Goal: Transaction & Acquisition: Purchase product/service

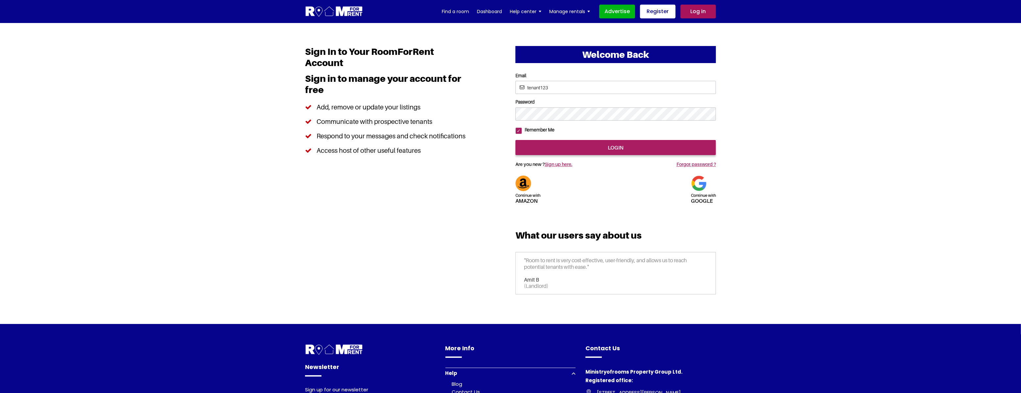
drag, startPoint x: 889, startPoint y: 120, endPoint x: 792, endPoint y: 137, distance: 98.5
click at [375, 120] on section "Welcome Back Continue with Amazon Continue with google Email Password" at bounding box center [510, 173] width 1021 height 301
click at [547, 85] on input "Email" at bounding box center [616, 87] width 201 height 13
type input "saurabhsentiments@hotmail.com"
click at [604, 155] on input "login" at bounding box center [616, 147] width 201 height 15
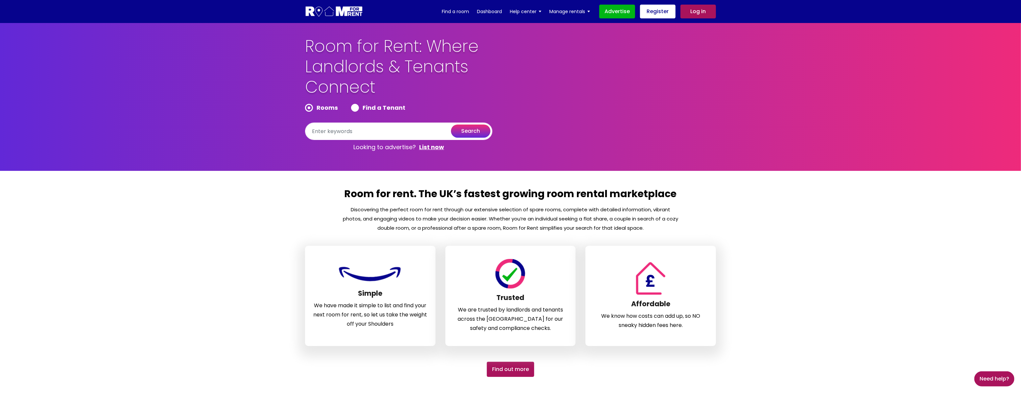
click at [699, 11] on link "Log in" at bounding box center [699, 12] width 36 height 14
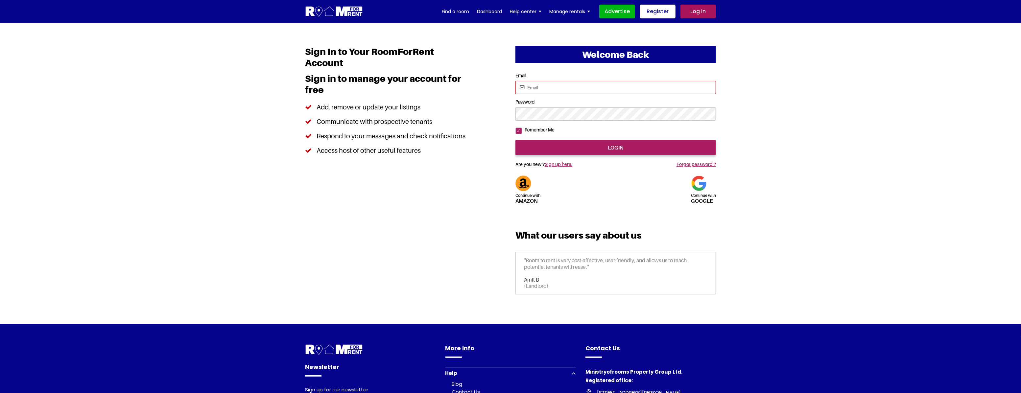
click at [575, 88] on input "Email" at bounding box center [616, 87] width 201 height 13
type input "rendezvous123@yahoo.com"
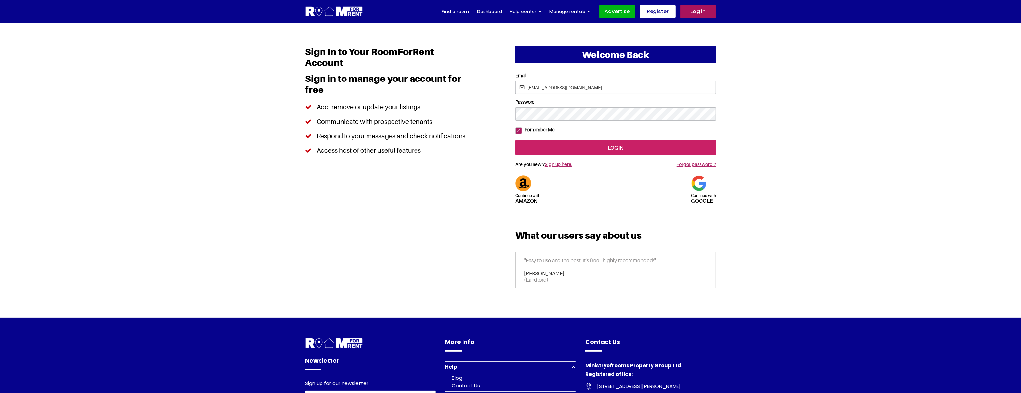
click at [611, 155] on input "login" at bounding box center [616, 147] width 201 height 15
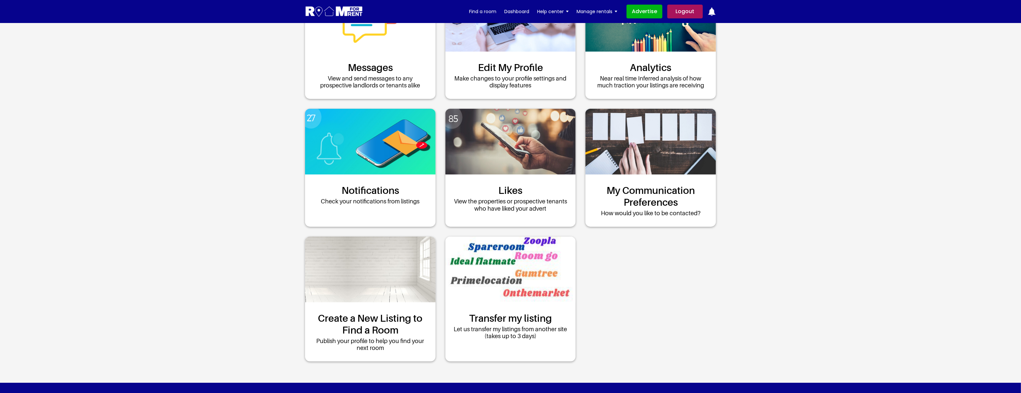
scroll to position [89, 0]
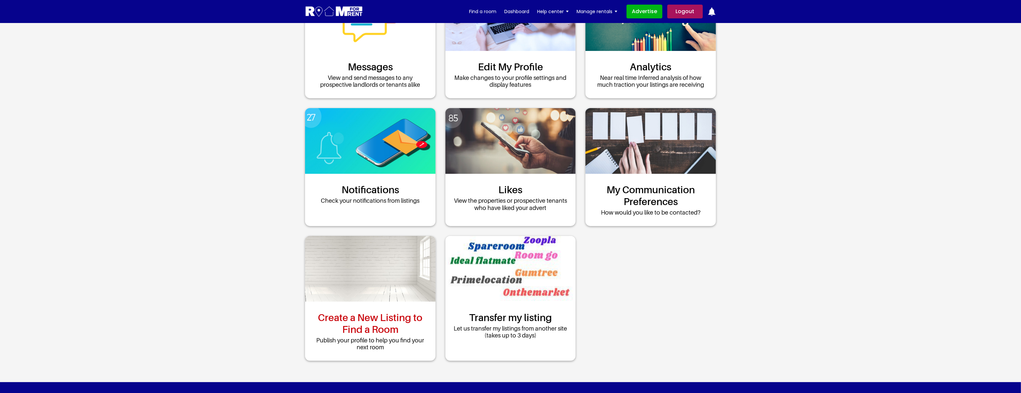
click at [389, 312] on link "Create a New Listing to Find a Room" at bounding box center [370, 324] width 117 height 24
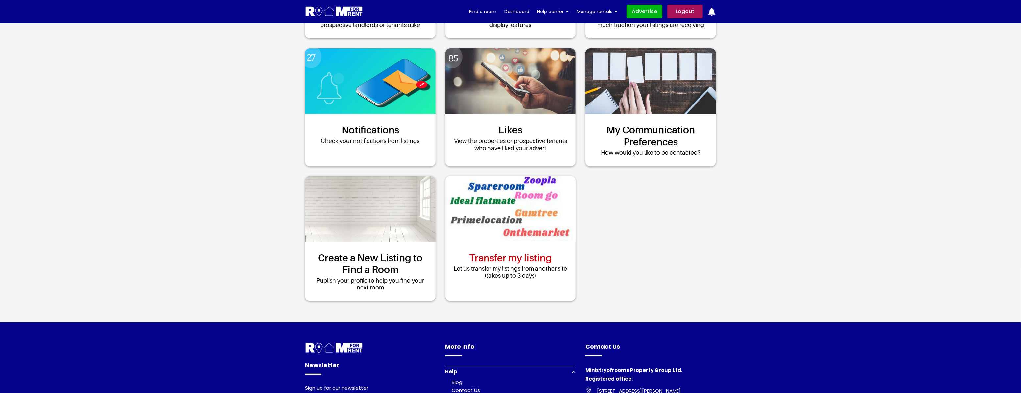
scroll to position [0, 0]
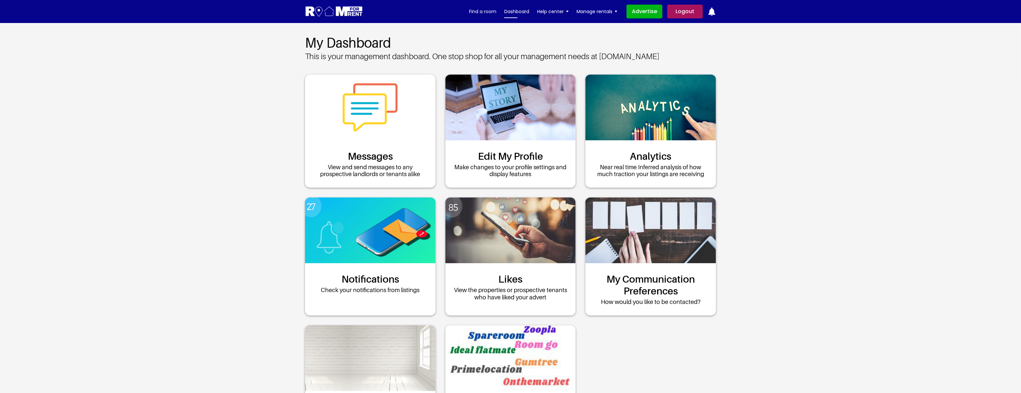
click at [516, 10] on link "Dashboard" at bounding box center [516, 12] width 25 height 10
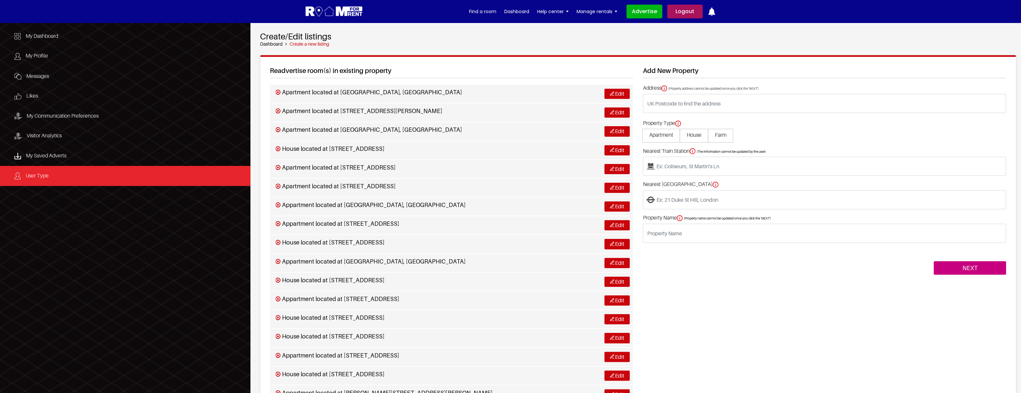
click at [38, 179] on link "User Type" at bounding box center [125, 176] width 251 height 20
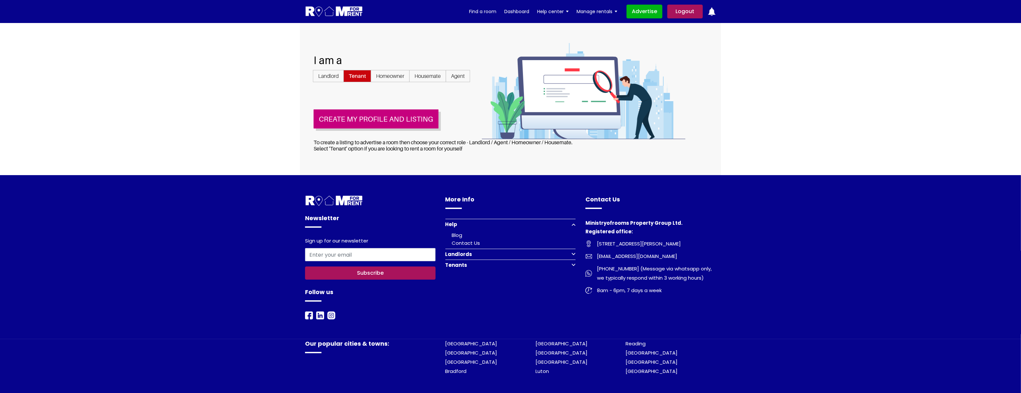
click at [329, 77] on span "Landlord" at bounding box center [328, 76] width 31 height 12
click at [0, 0] on input "Landlord" at bounding box center [0, 0] width 0 height 0
click at [377, 119] on button "Create my profile and listing" at bounding box center [376, 118] width 125 height 19
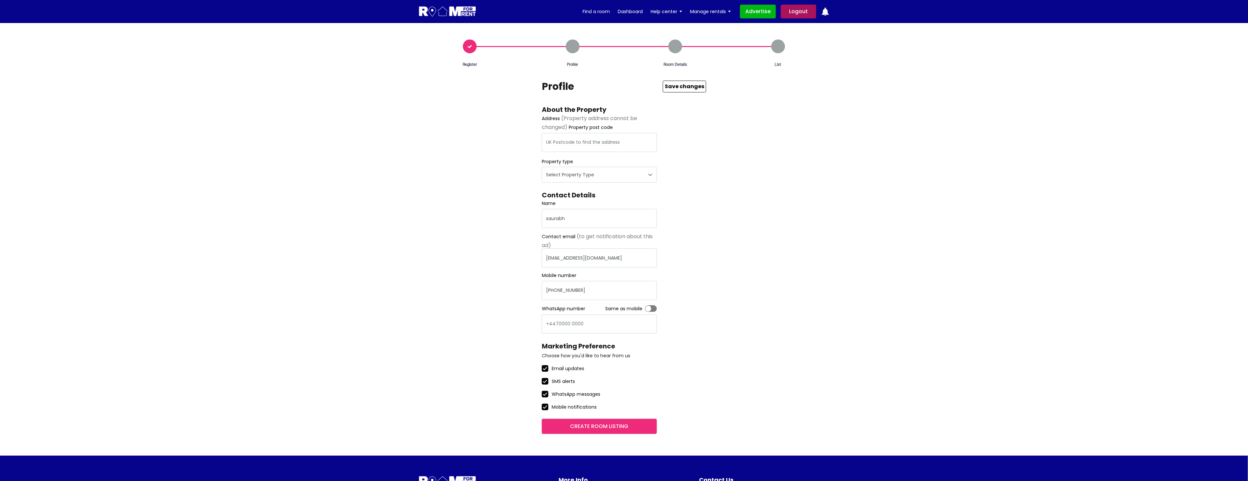
drag, startPoint x: 993, startPoint y: 0, endPoint x: 892, endPoint y: 189, distance: 214.3
click at [892, 189] on section "Register Profile Room Details List" at bounding box center [624, 239] width 1248 height 432
click at [566, 140] on input "text" at bounding box center [599, 142] width 115 height 19
type input "RG1 6JU"
click at [591, 174] on select "Select Property Type Appartment House Farm" at bounding box center [599, 175] width 115 height 16
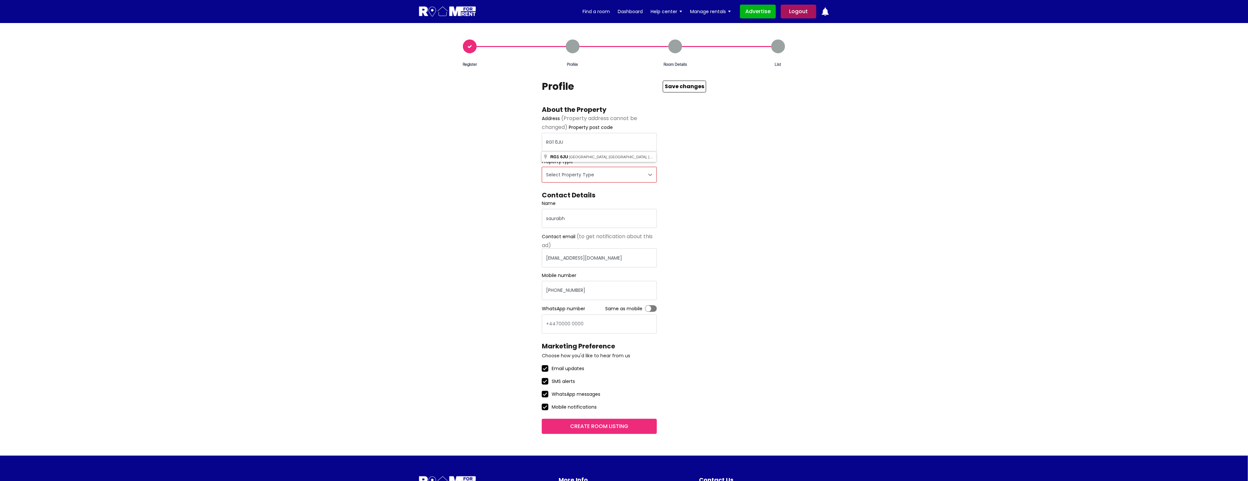
select select "House"
click at [542, 167] on select "Select Property Type Appartment House Farm" at bounding box center [599, 175] width 115 height 16
click at [692, 221] on div "Profile About the Property Address (Property address cannot be changed) Propert…" at bounding box center [624, 257] width 164 height 353
click at [654, 306] on label "Toggle" at bounding box center [651, 308] width 12 height 7
click at [645, 305] on input "Toggle" at bounding box center [645, 305] width 0 height 0
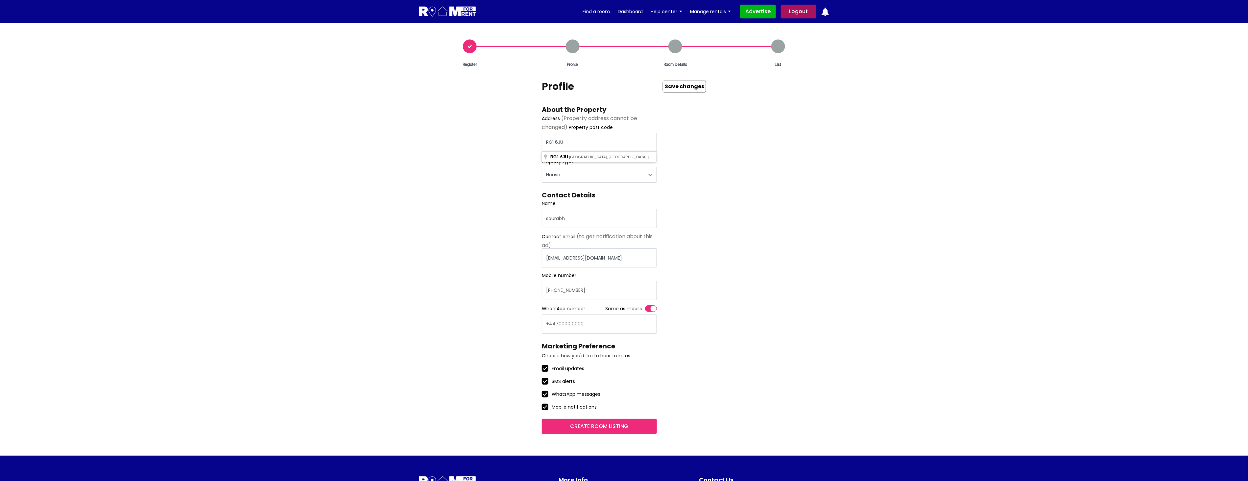
type input "+447958630787"
click at [596, 393] on input "Create room listing" at bounding box center [599, 426] width 115 height 15
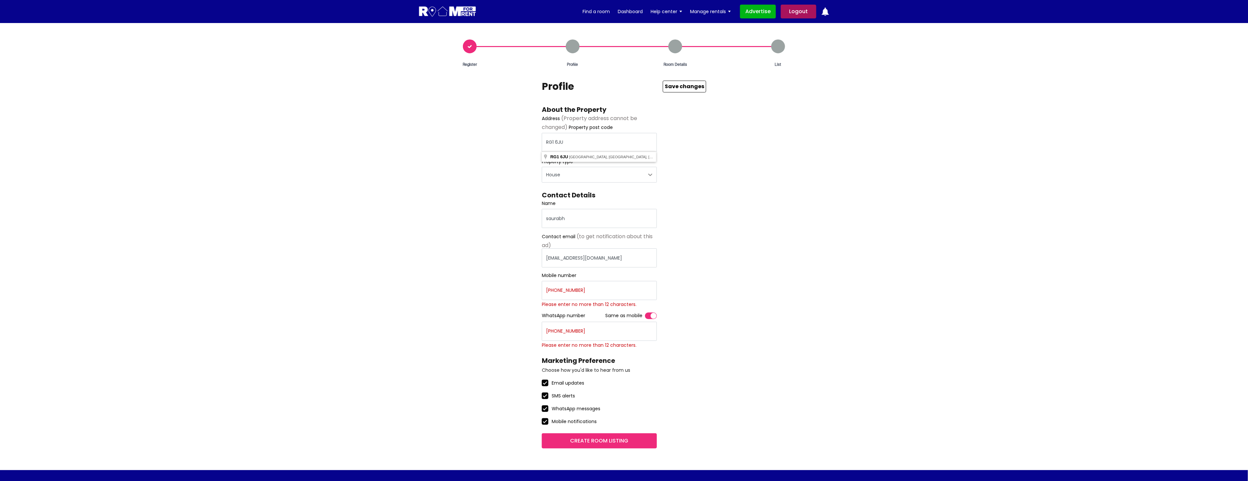
click at [650, 314] on label "Toggle" at bounding box center [651, 315] width 12 height 7
click at [645, 312] on input "Toggle" at bounding box center [645, 312] width 0 height 0
click at [582, 290] on input "+447958630787" at bounding box center [599, 290] width 115 height 19
type input "07958630787"
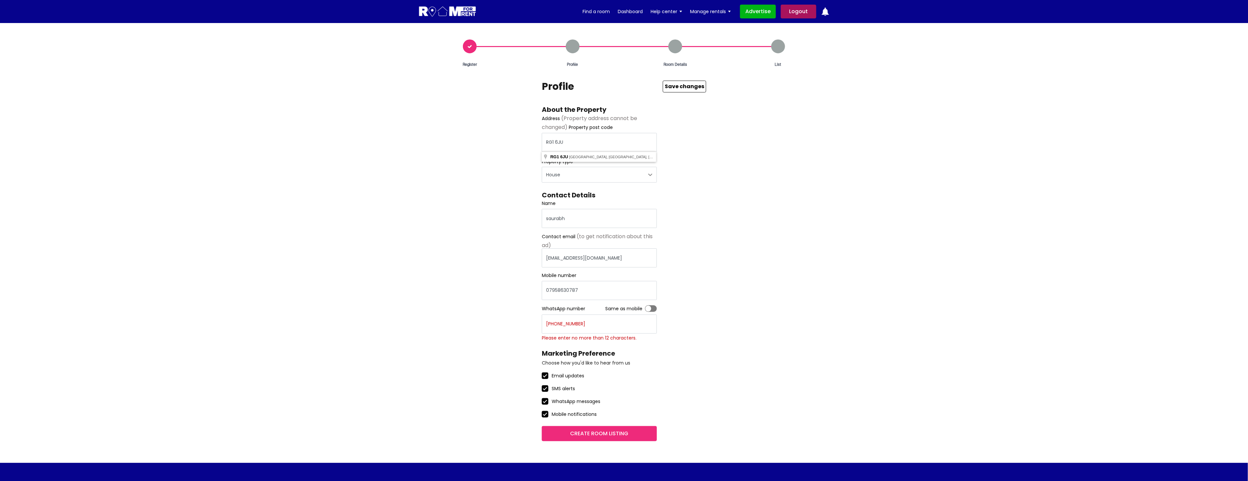
click at [653, 308] on label "Toggle" at bounding box center [651, 308] width 12 height 7
click at [645, 305] on input "Toggle" at bounding box center [645, 305] width 0 height 0
type input "07958630787"
click at [593, 159] on div "RG1 6JU Boston Ave, Coley Park, Reading, UK" at bounding box center [599, 157] width 114 height 10
click at [595, 157] on span "Boston Ave, Coley Park, Reading, UK" at bounding box center [627, 157] width 117 height 4
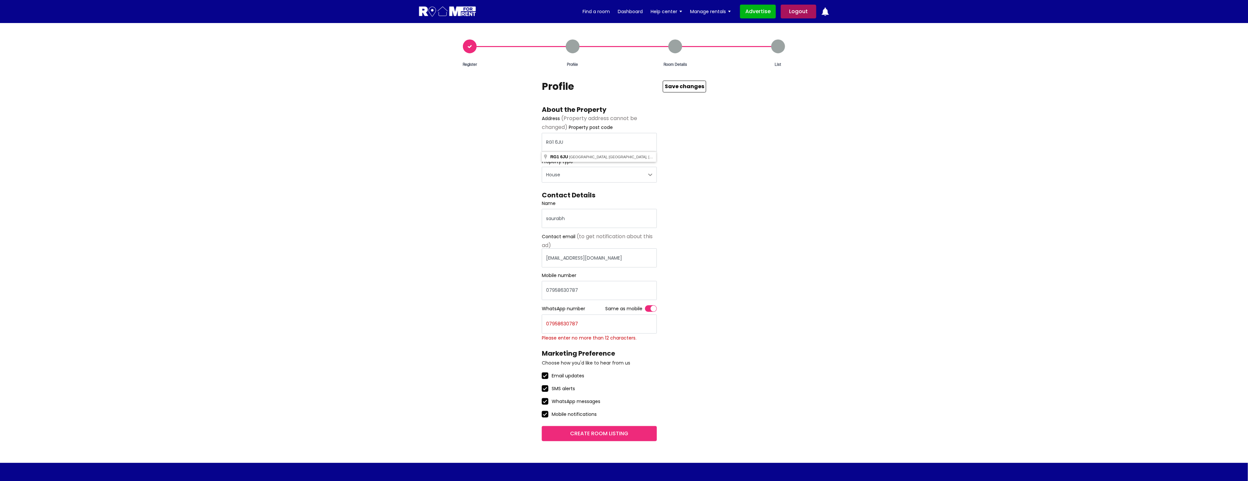
click at [634, 393] on input "Create room listing" at bounding box center [599, 433] width 115 height 15
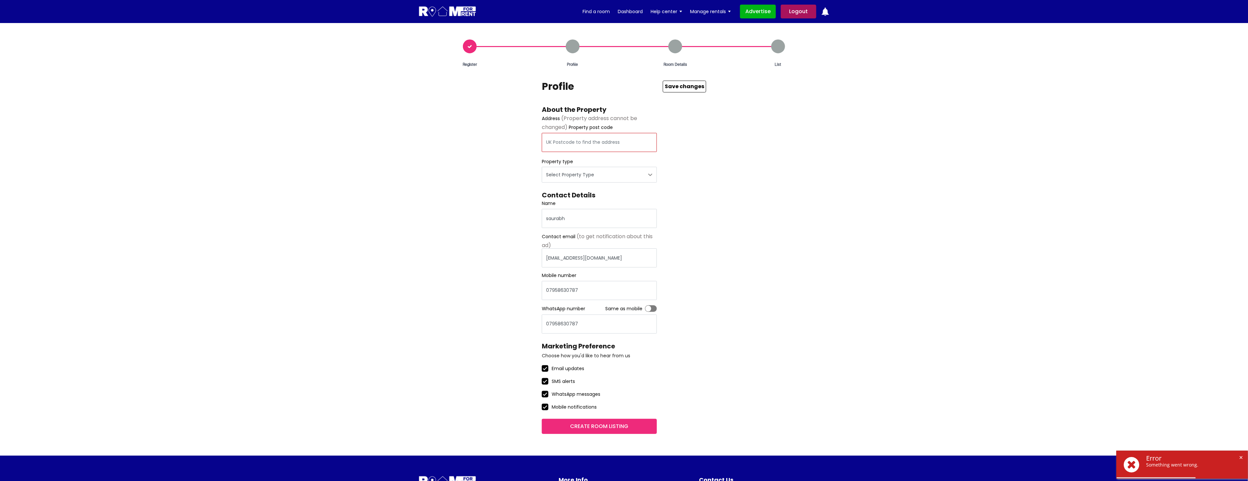
click at [583, 144] on input "text" at bounding box center [599, 142] width 115 height 19
type input "[STREET_ADDRESS]"
click at [602, 178] on select "Select Property Type Appartment House Farm" at bounding box center [599, 175] width 115 height 16
select select "House"
click at [542, 167] on select "Select Property Type Appartment House Farm" at bounding box center [599, 175] width 115 height 16
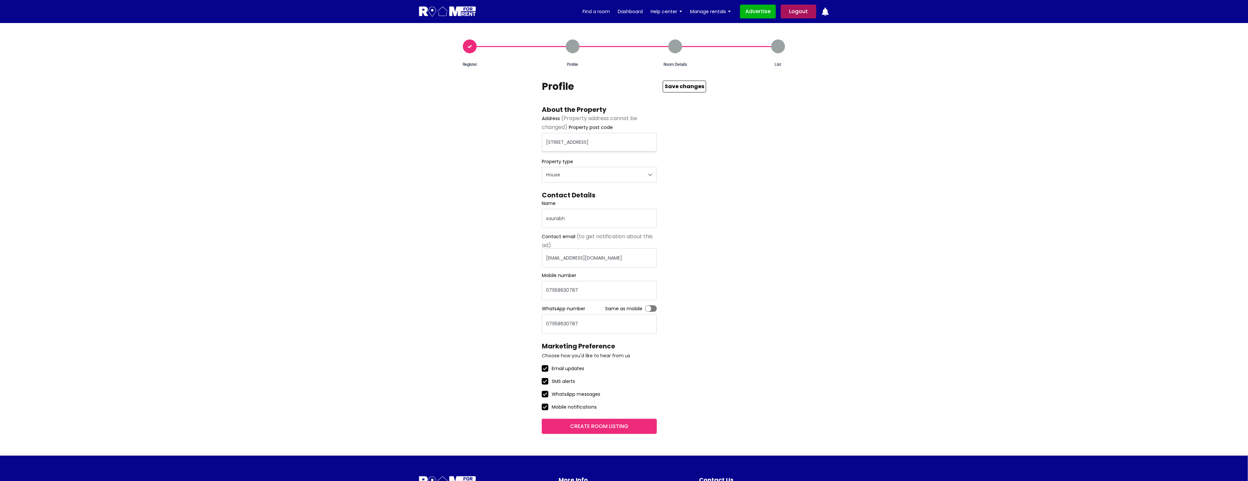
click at [593, 425] on input "Create room listing" at bounding box center [599, 426] width 115 height 15
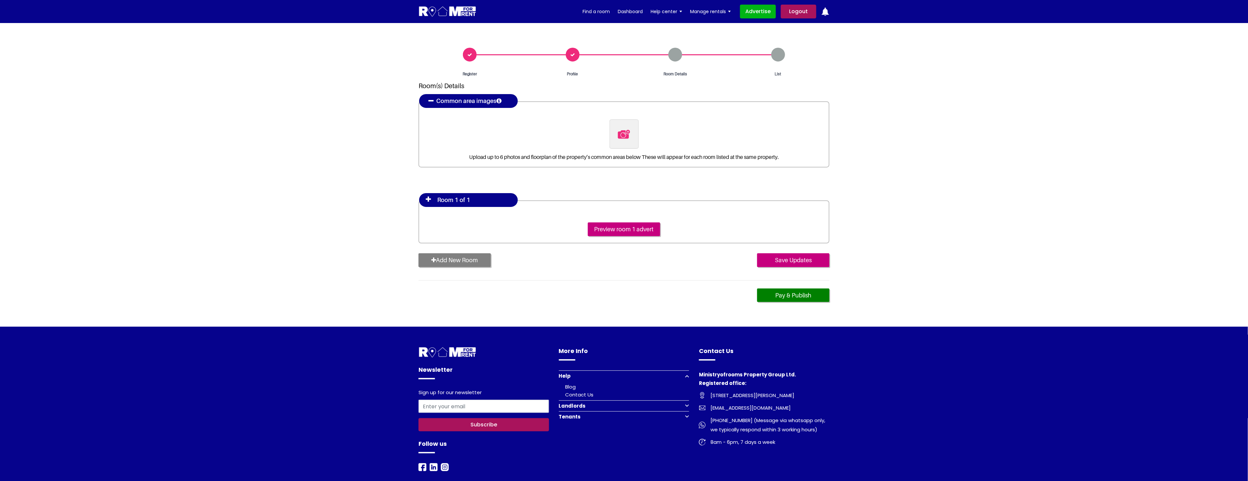
click at [427, 198] on icon at bounding box center [428, 199] width 5 height 7
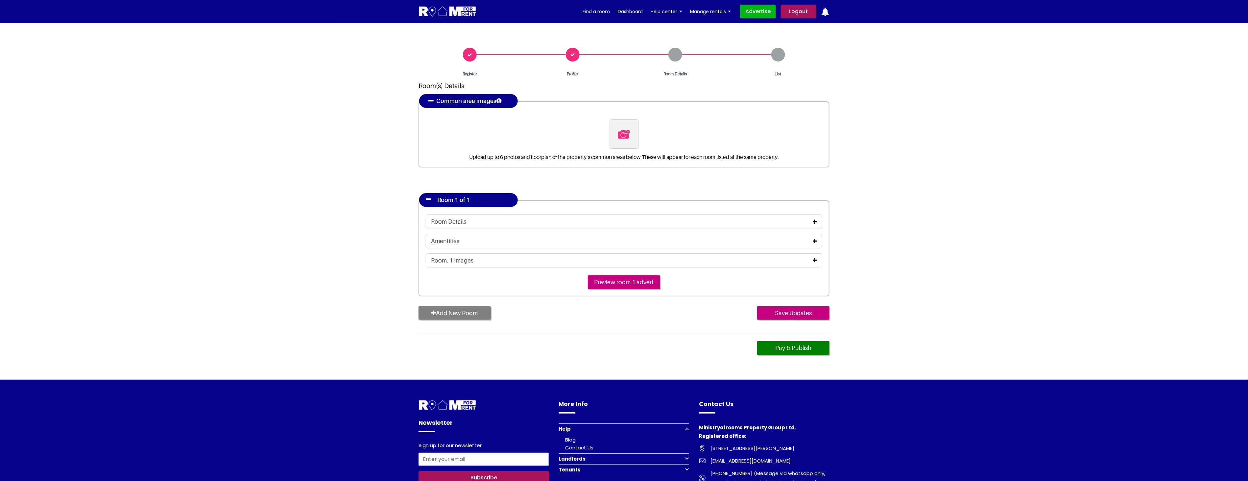
click at [427, 198] on icon at bounding box center [428, 199] width 5 height 7
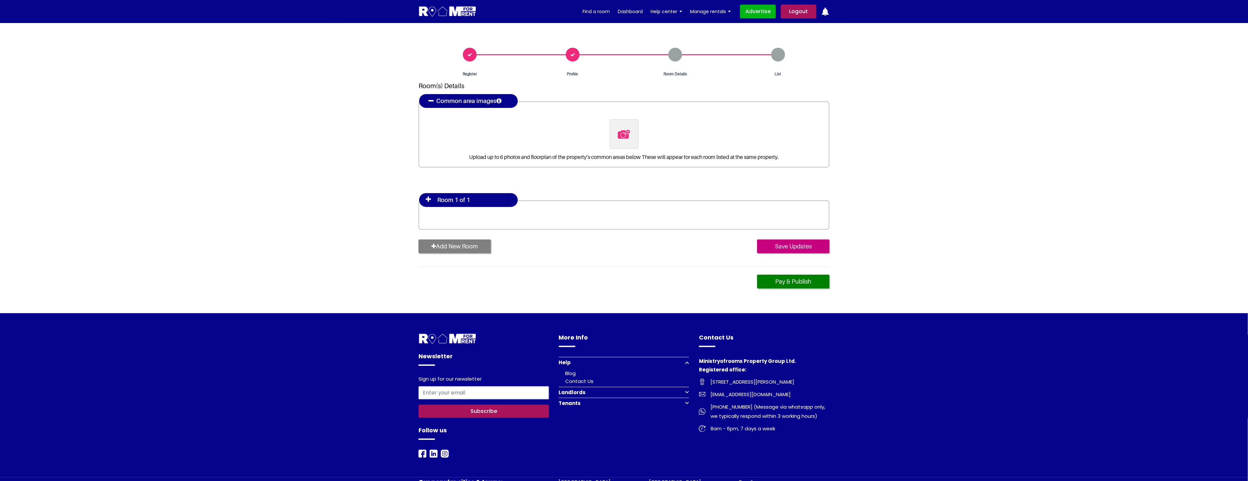
click at [620, 135] on img at bounding box center [624, 134] width 14 height 14
click at [620, 128] on input "file" at bounding box center [660, 123] width 101 height 8
click at [619, 137] on img at bounding box center [624, 134] width 14 height 14
click at [619, 128] on input "file" at bounding box center [660, 123] width 101 height 8
type input "C:\fakepath\bath1.jpg"
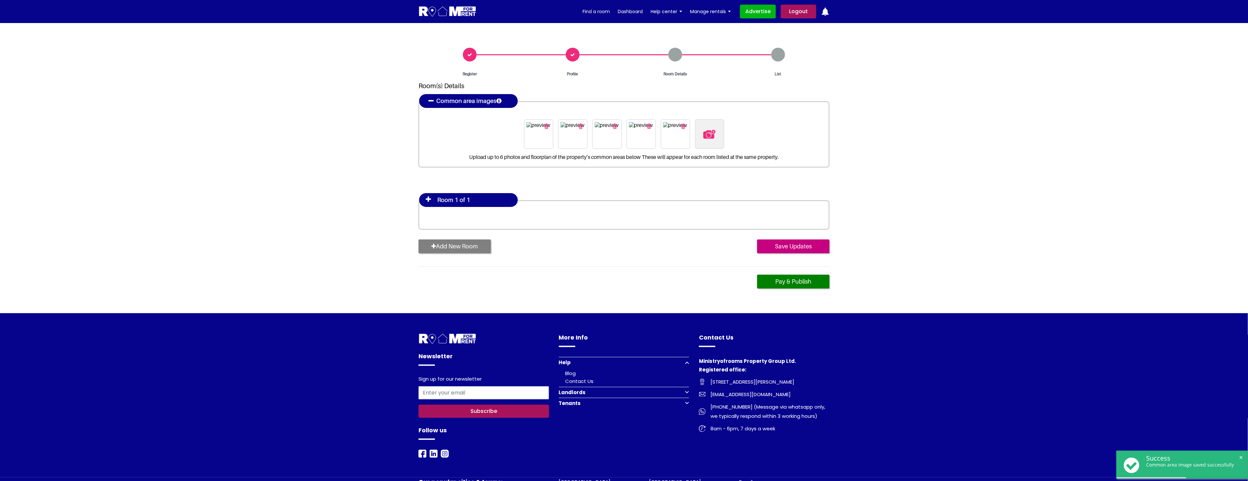
click at [428, 199] on icon at bounding box center [428, 199] width 5 height 7
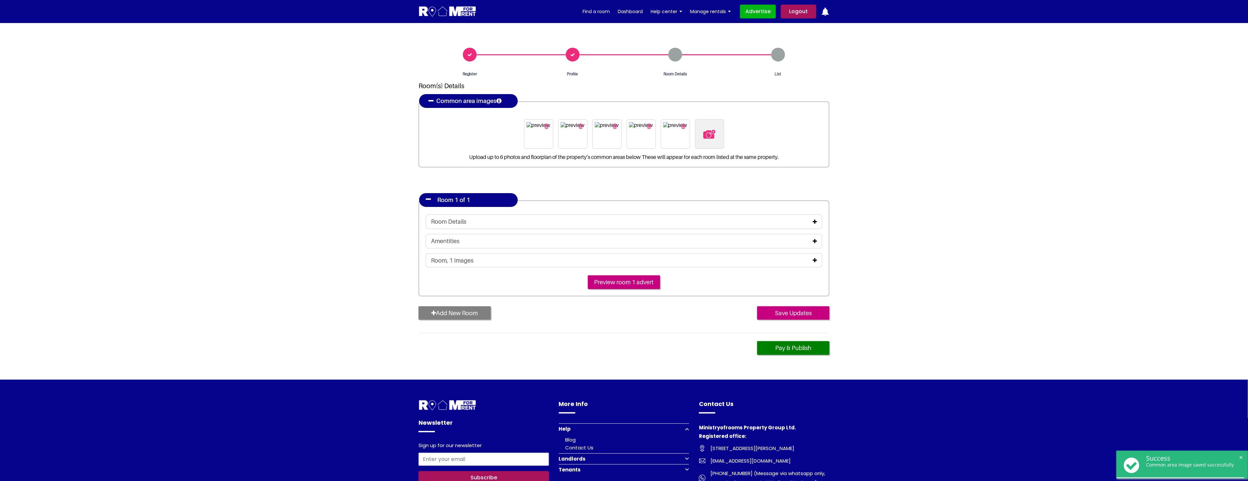
click at [816, 219] on icon at bounding box center [815, 221] width 4 height 5
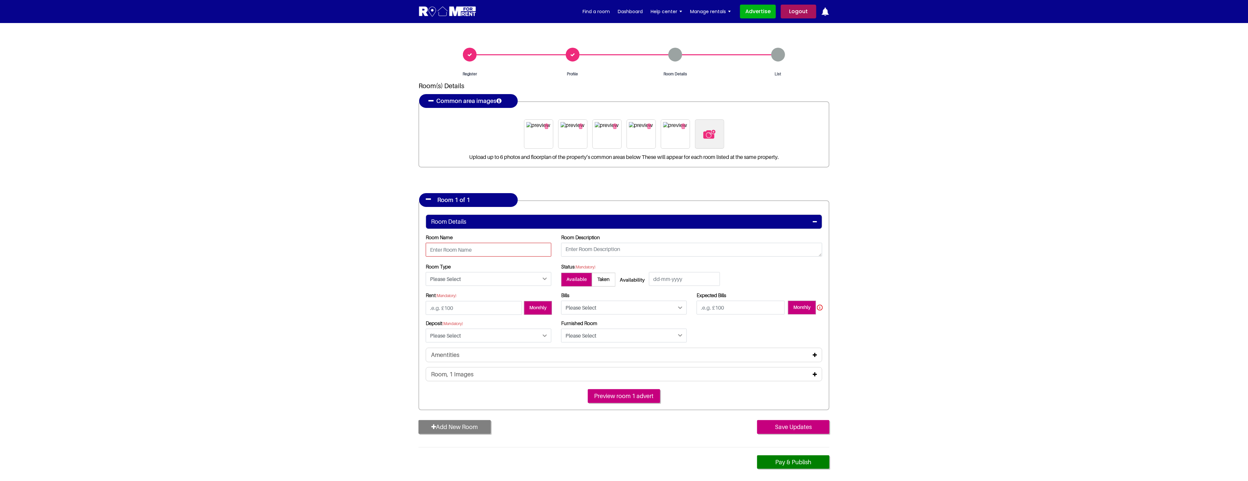
click at [459, 248] on input "text" at bounding box center [489, 250] width 126 height 14
type input "Room 6, first floor"
click at [593, 248] on textarea at bounding box center [691, 250] width 261 height 14
click at [492, 280] on select "Please Select Ensuite Double Bedroom Ensuite Single Bedroom Double Bedroom with…" at bounding box center [489, 279] width 126 height 14
select select "Double Bedroom with Shared Bathroom"
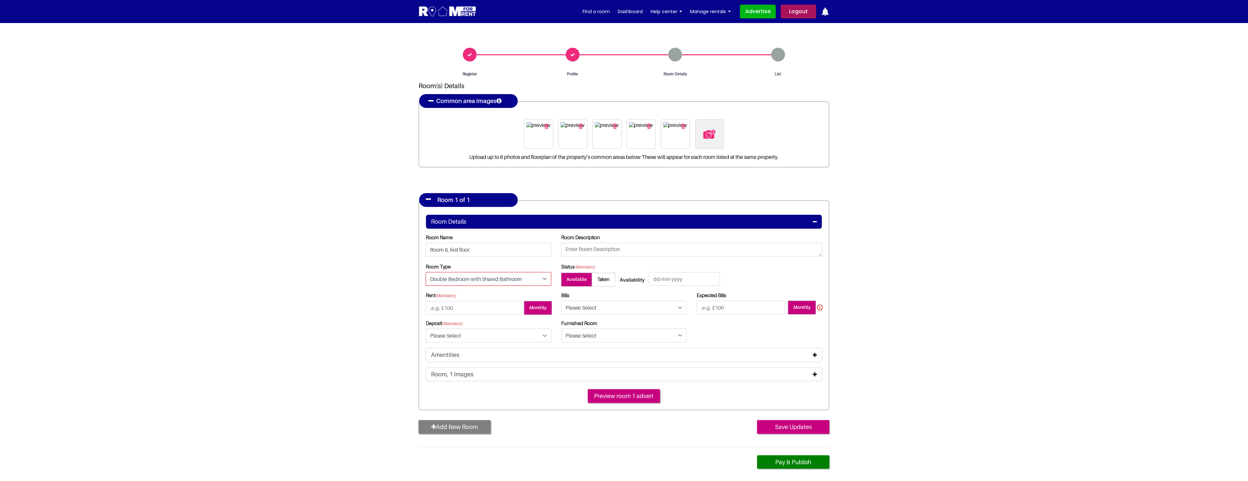
click at [426, 272] on select "Please Select Ensuite Double Bedroom Ensuite Single Bedroom Double Bedroom with…" at bounding box center [489, 279] width 126 height 14
click at [676, 277] on input "text" at bounding box center [684, 279] width 71 height 14
click at [672, 353] on link "29" at bounding box center [668, 352] width 13 height 8
type input "29-09-2025"
click at [456, 305] on input "number" at bounding box center [474, 308] width 96 height 14
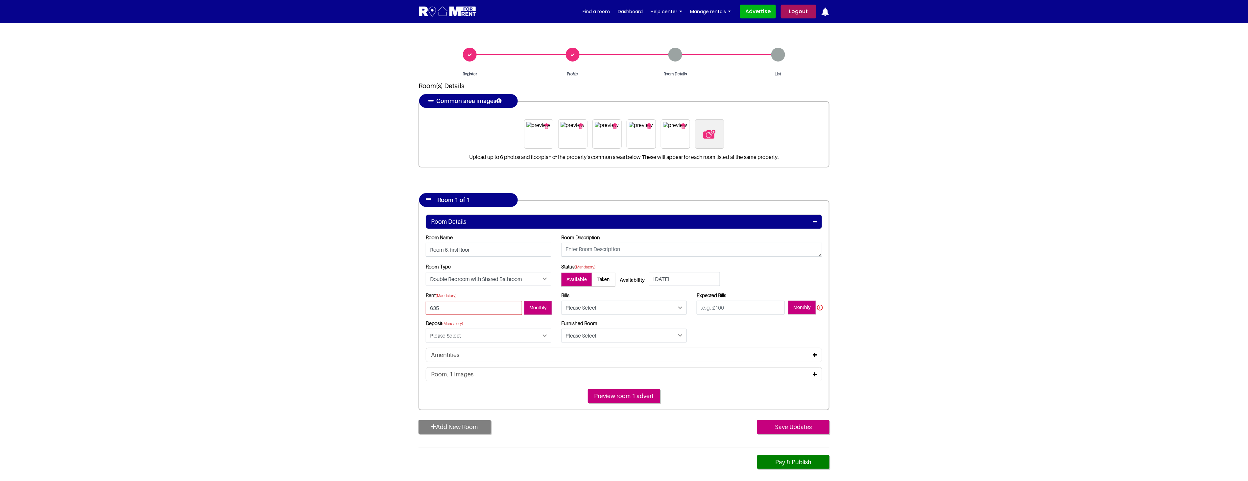
drag, startPoint x: 435, startPoint y: 305, endPoint x: 252, endPoint y: 284, distance: 183.7
click at [252, 284] on section "Register Profile Room Details List Room(s) Details" at bounding box center [624, 258] width 1248 height 470
type input "625"
click at [596, 309] on select "Please Select Included Excluded" at bounding box center [624, 307] width 126 height 14
select select "Included"
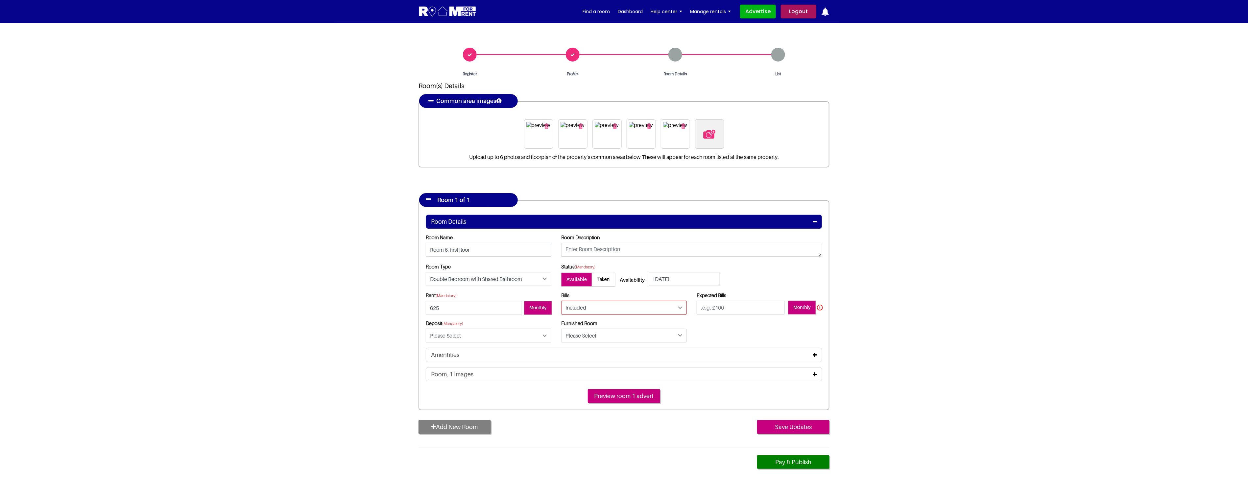
click at [561, 300] on select "Please Select Included Excluded" at bounding box center [624, 307] width 126 height 14
click at [728, 306] on input "text" at bounding box center [741, 307] width 88 height 14
click at [665, 308] on select "Please Select Included Excluded" at bounding box center [624, 307] width 126 height 14
click at [979, 304] on section "Register Profile Room Details List Room(s) Details" at bounding box center [624, 258] width 1248 height 470
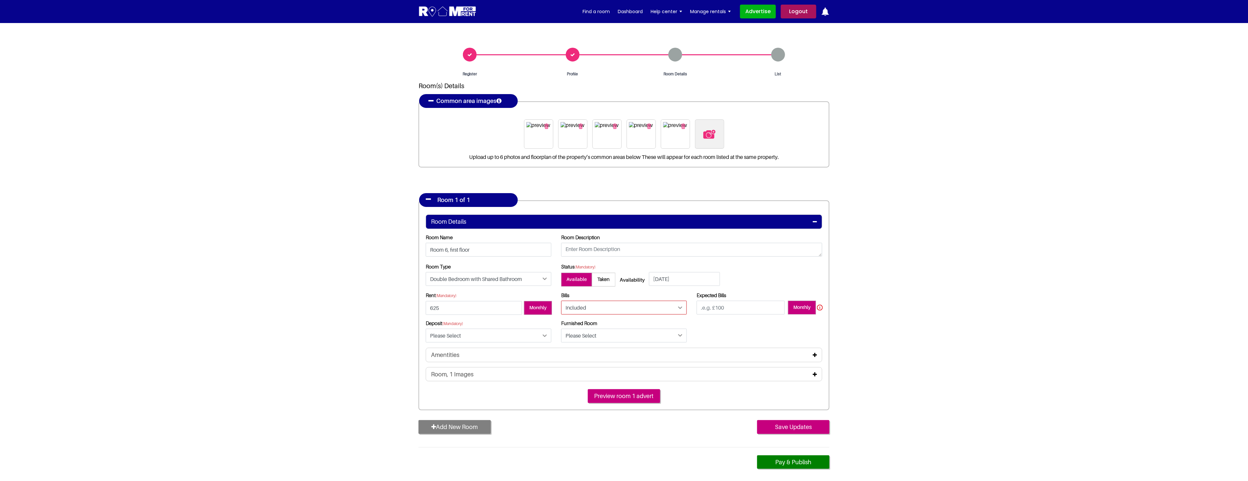
click at [649, 310] on select "Please Select Included Excluded" at bounding box center [624, 307] width 126 height 14
click at [722, 308] on input "text" at bounding box center [741, 307] width 88 height 14
type input "0"
click at [455, 337] on select "Please Select Yes No" at bounding box center [489, 335] width 126 height 14
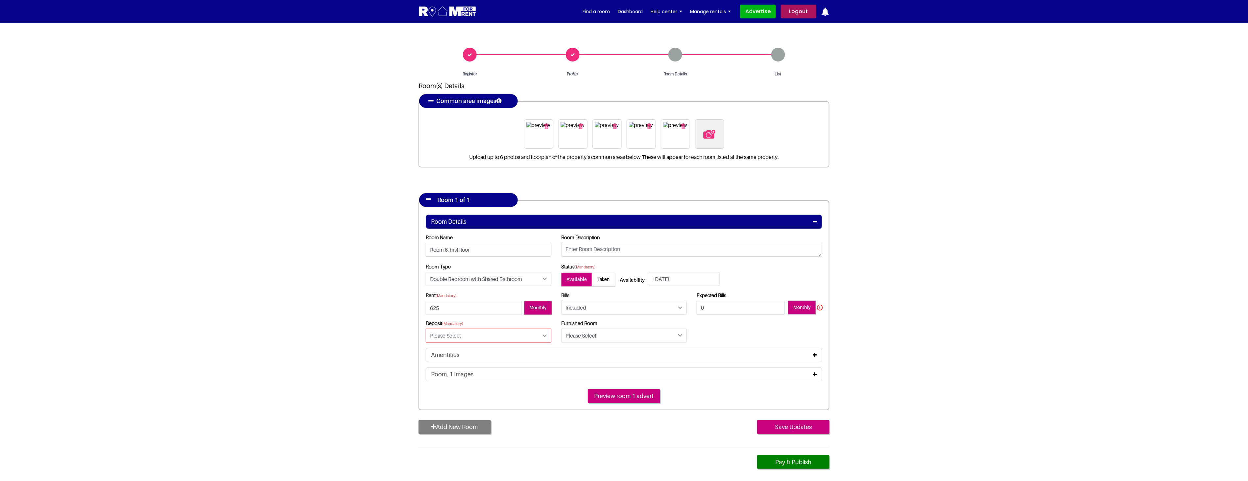
select select "Yes"
click at [426, 328] on select "Please Select Yes No" at bounding box center [489, 335] width 126 height 14
click at [581, 334] on input "text" at bounding box center [624, 335] width 126 height 14
type input "1"
type input "625"
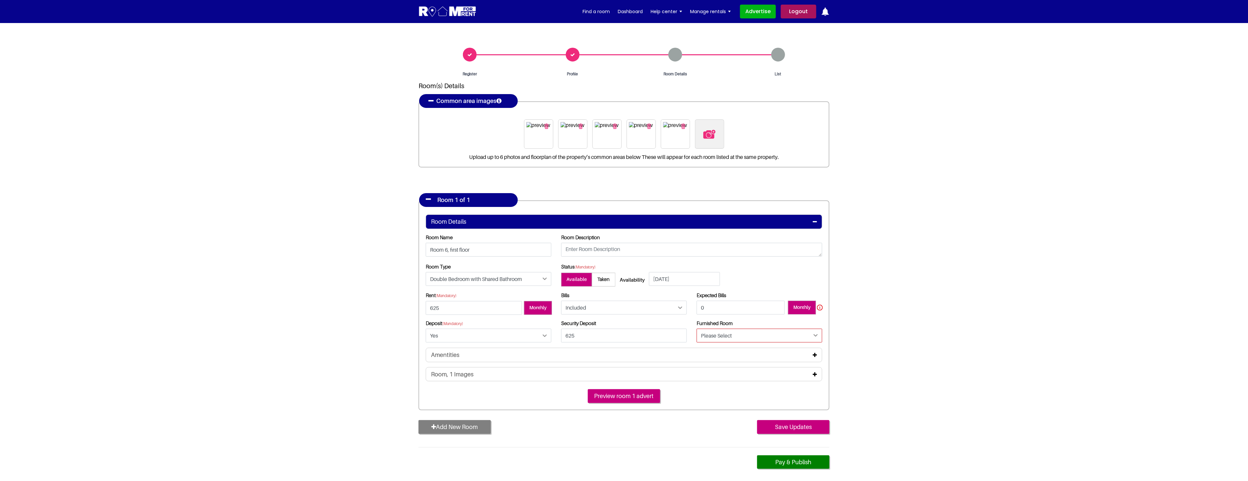
click at [739, 332] on select "Please Select Yes No" at bounding box center [760, 335] width 126 height 14
select select "Yes"
click at [697, 328] on select "Please Select Yes No" at bounding box center [760, 335] width 126 height 14
click at [813, 352] on icon at bounding box center [815, 354] width 4 height 5
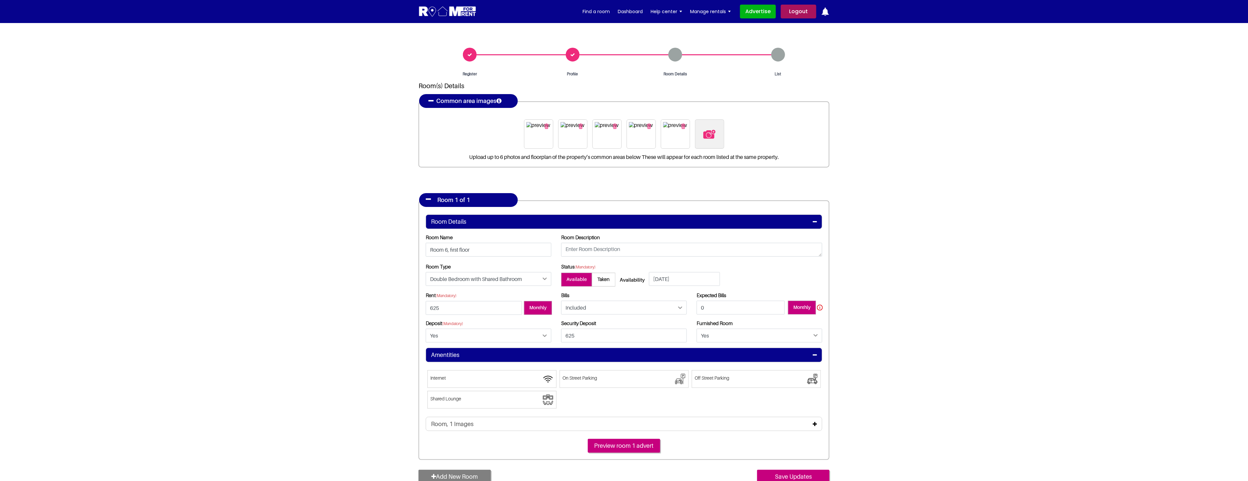
click at [500, 379] on span at bounding box center [491, 379] width 129 height 18
click at [431, 373] on input"] "Internet" at bounding box center [431, 373] width 0 height 0
click at [752, 379] on span at bounding box center [756, 379] width 129 height 18
click at [695, 373] on input"] "Off Street Parking" at bounding box center [695, 373] width 0 height 0
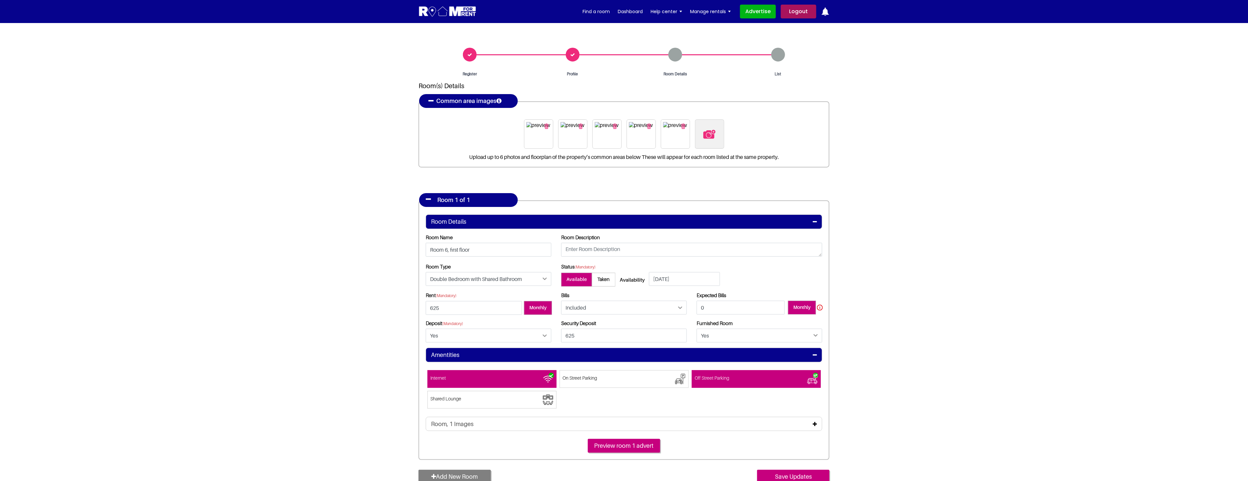
click at [470, 400] on span at bounding box center [491, 400] width 129 height 18
click at [431, 394] on input"] "Shared Lounge" at bounding box center [431, 394] width 0 height 0
click at [617, 379] on span at bounding box center [624, 379] width 129 height 18
click at [563, 373] on input"] "On Street Parking" at bounding box center [563, 373] width 0 height 0
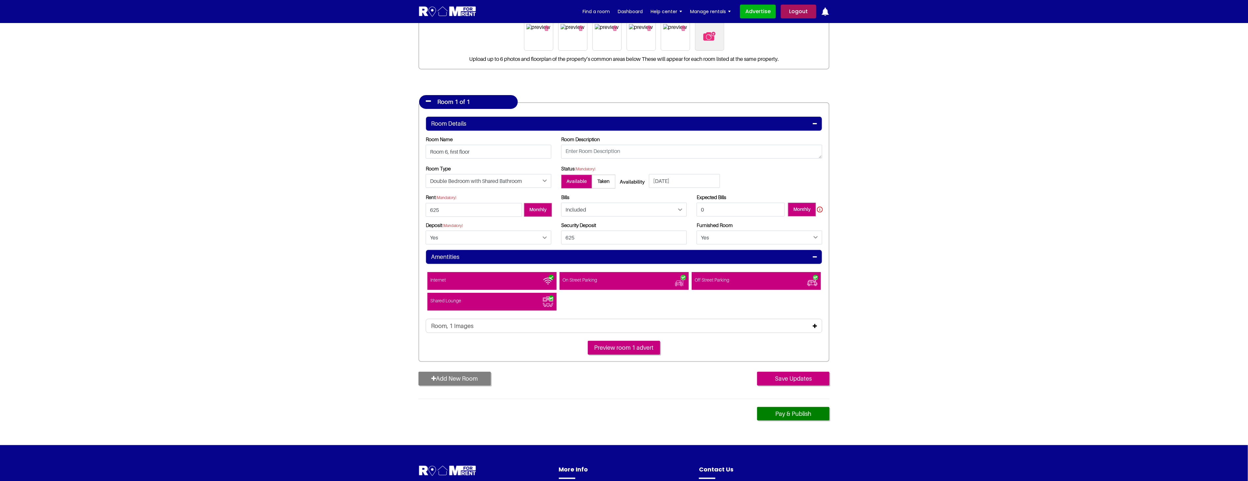
scroll to position [109, 0]
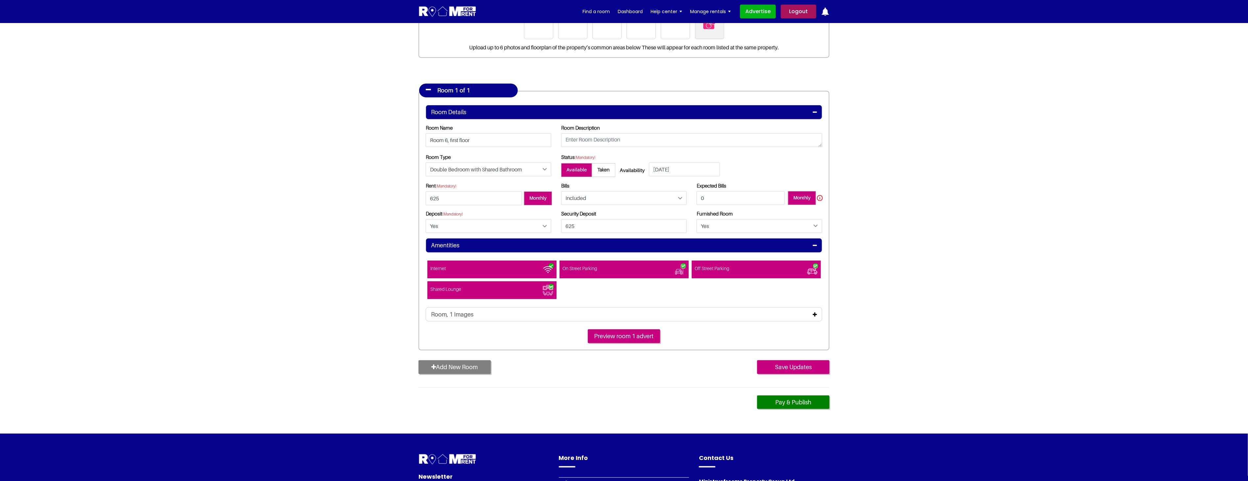
click at [577, 316] on div "Room, 1 Images" at bounding box center [624, 314] width 386 height 7
click at [812, 315] on div "Room, 1 Images" at bounding box center [624, 314] width 386 height 7
click at [816, 314] on icon at bounding box center [815, 314] width 4 height 5
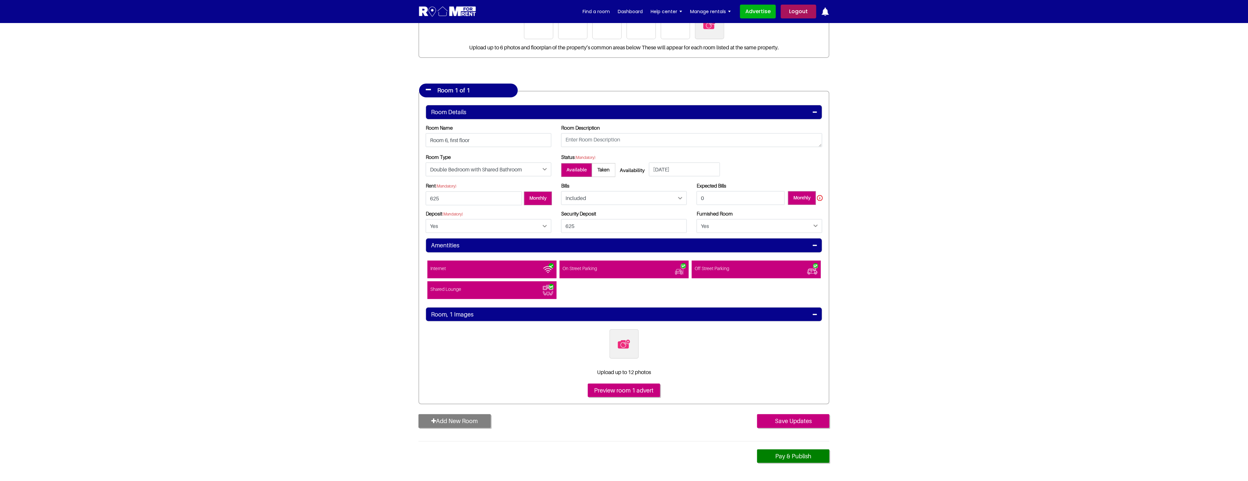
click at [622, 350] on img at bounding box center [624, 344] width 14 height 14
click at [622, 337] on input "file" at bounding box center [660, 333] width 101 height 8
type input "C:\fakepath\14BAR6_1.jpg"
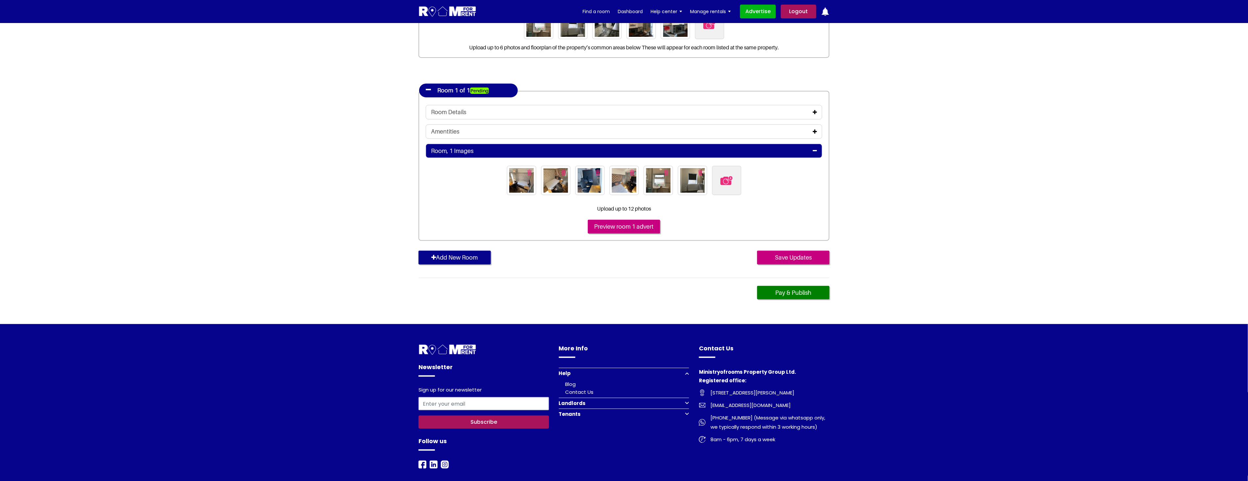
click at [701, 172] on img "button" at bounding box center [700, 173] width 4 height 6
click at [700, 171] on img "button" at bounding box center [700, 173] width 4 height 6
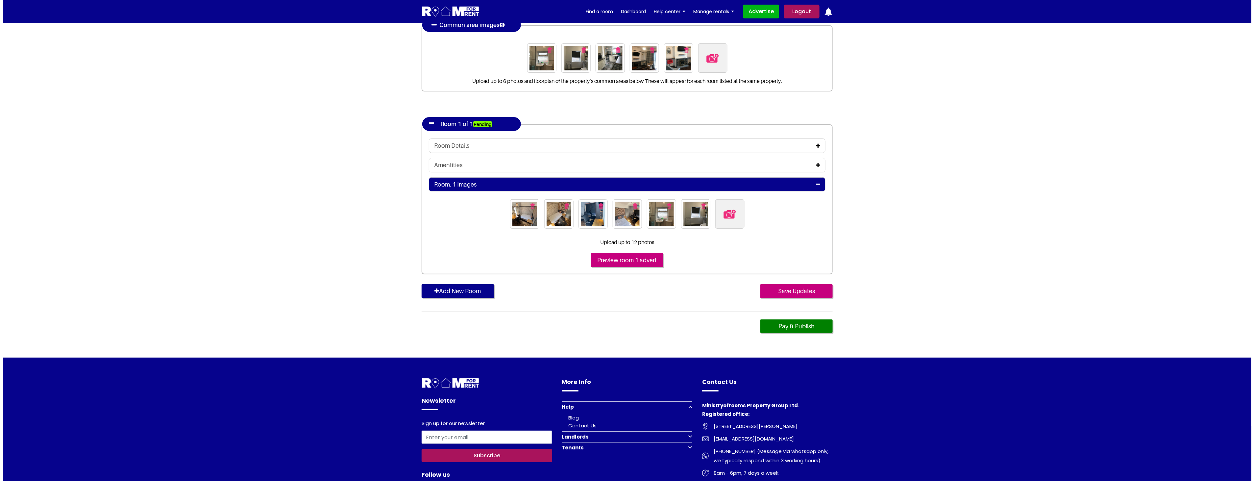
scroll to position [62, 0]
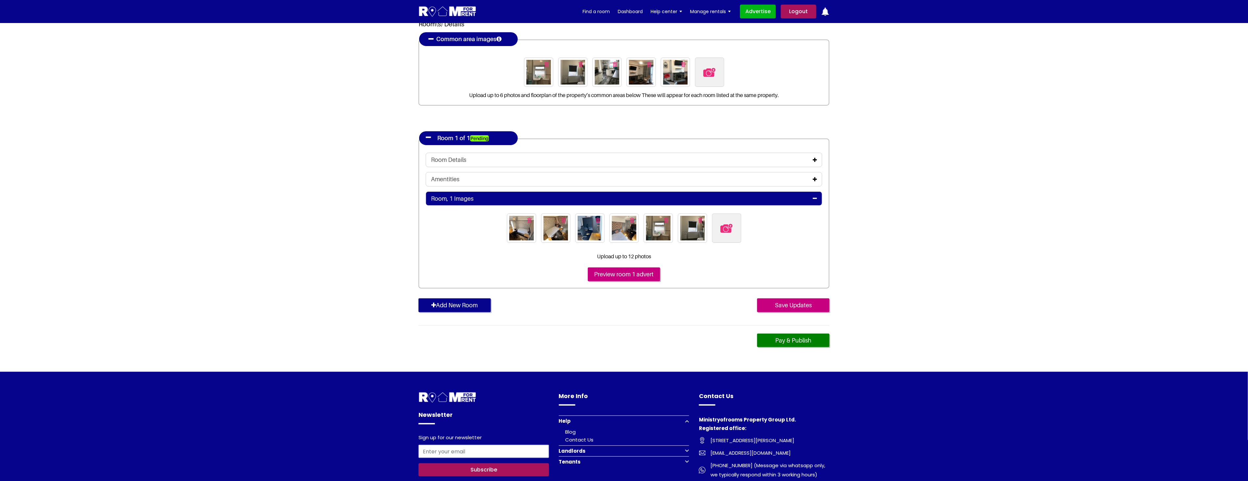
click at [700, 220] on img "button" at bounding box center [700, 220] width 4 height 6
click at [623, 273] on input "Preview room 1 advert" at bounding box center [624, 274] width 72 height 14
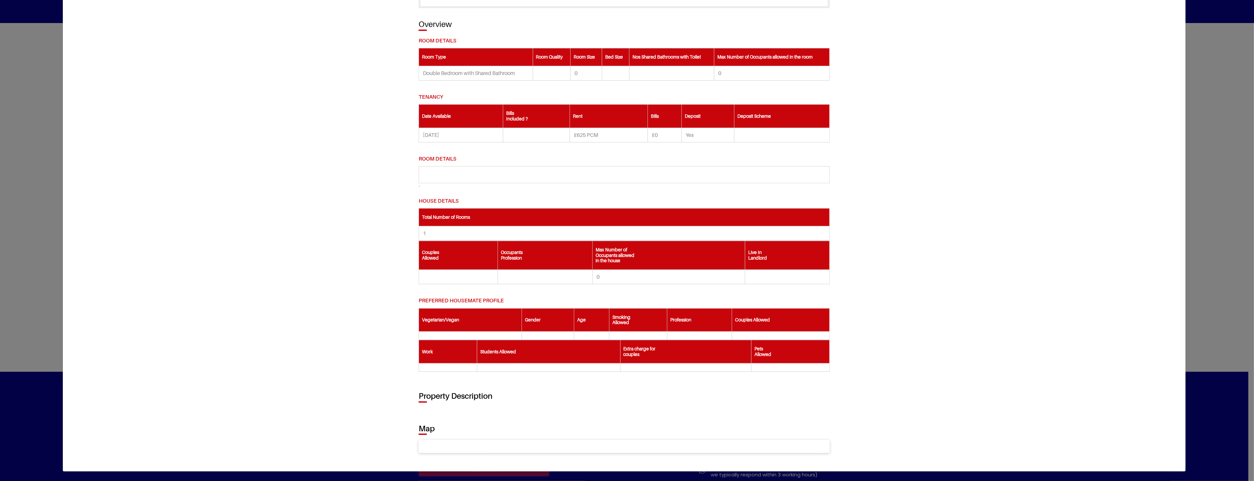
scroll to position [0, 0]
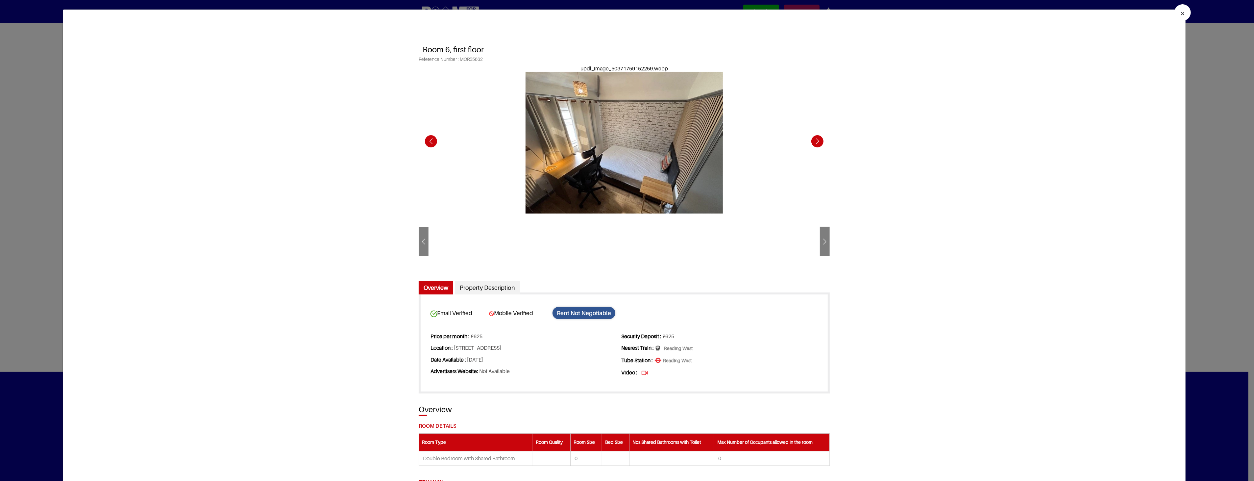
click at [821, 248] on div "Next slide" at bounding box center [825, 242] width 10 height 16
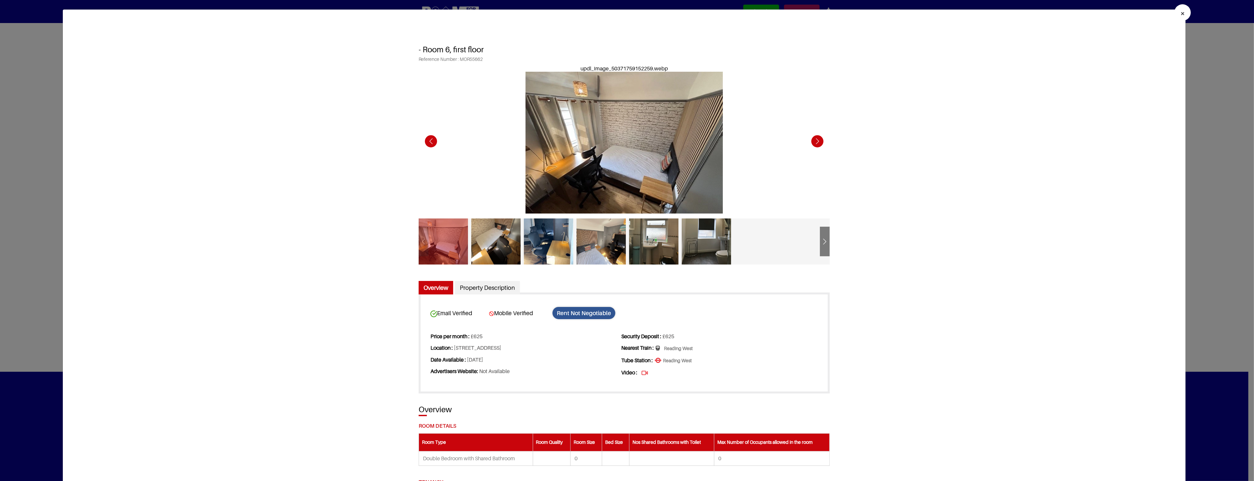
click at [1174, 10] on button "×" at bounding box center [1182, 12] width 16 height 16
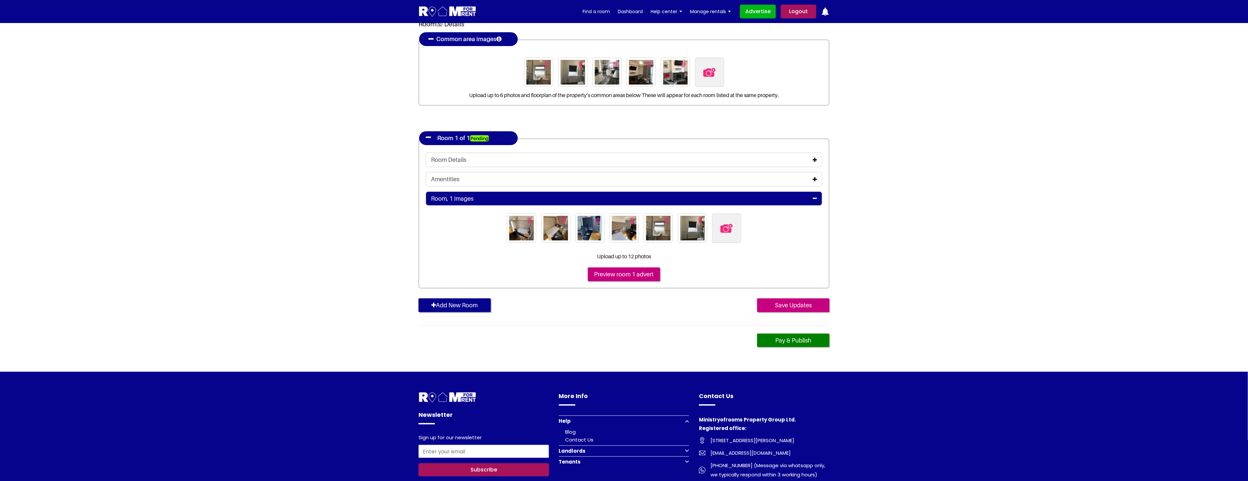
click at [1041, 182] on section "Register Profile Room Details List Room(s) Details" at bounding box center [624, 166] width 1248 height 410
click at [795, 303] on input "Save Updates" at bounding box center [793, 305] width 72 height 14
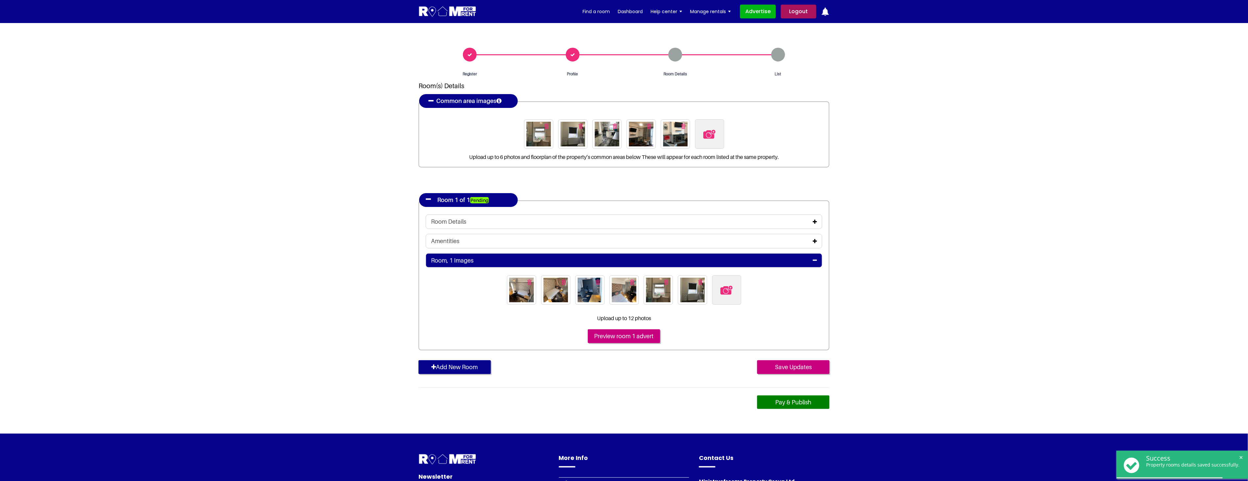
click at [796, 402] on link "Pay & Publish" at bounding box center [793, 402] width 72 height 14
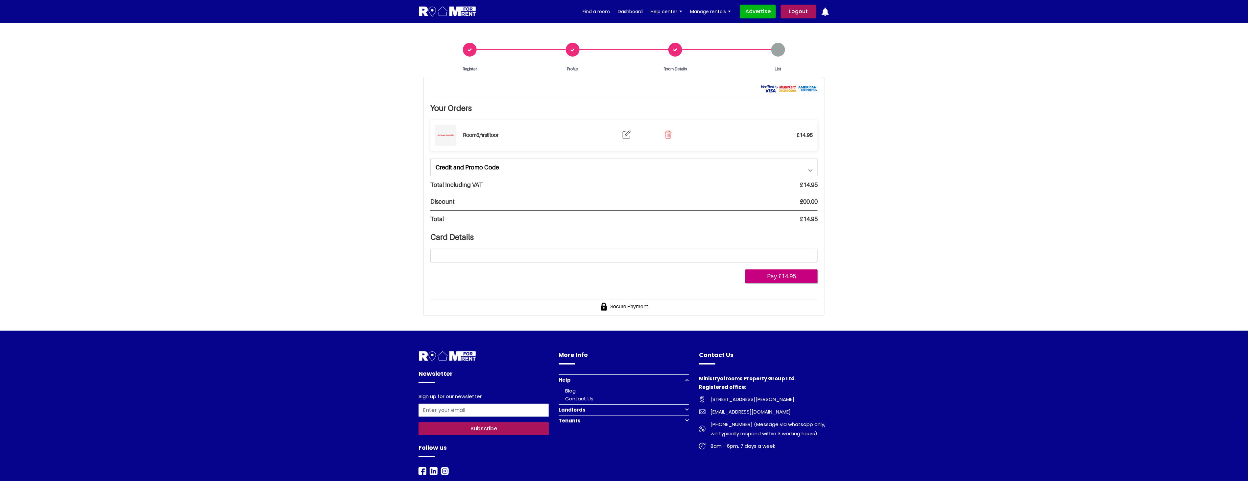
click at [810, 169] on link "Credit and Promo Code" at bounding box center [624, 167] width 387 height 17
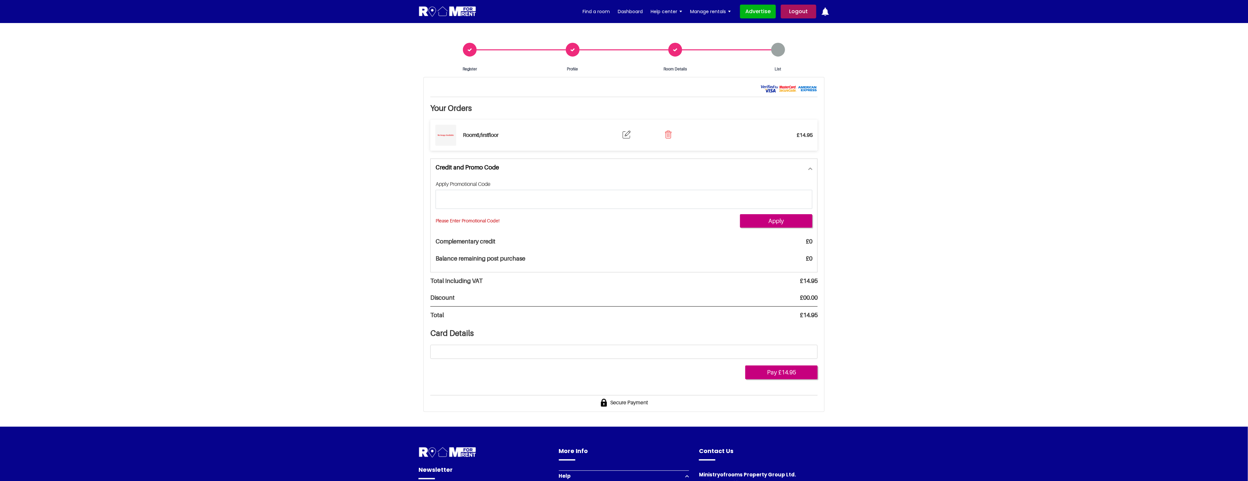
click at [810, 169] on link "Credit and Promo Code" at bounding box center [624, 167] width 387 height 17
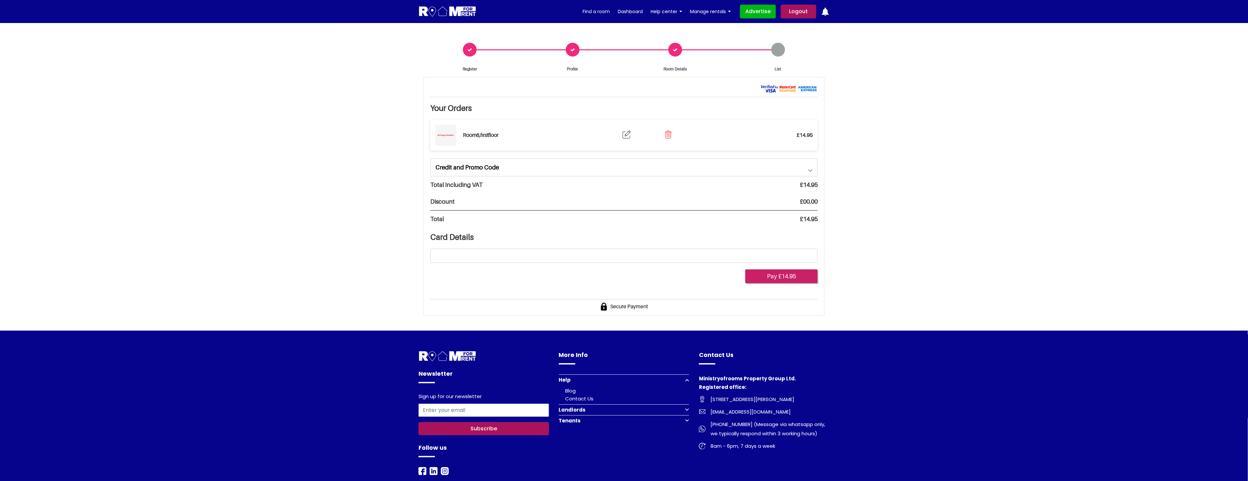
click at [785, 278] on button "Pay £14.95" at bounding box center [781, 276] width 72 height 14
click at [792, 279] on button "Pay £14.95" at bounding box center [781, 276] width 72 height 14
click at [784, 276] on button "Pay £14.95" at bounding box center [781, 276] width 72 height 14
click at [794, 169] on link "Credit and Promo Code" at bounding box center [624, 167] width 387 height 17
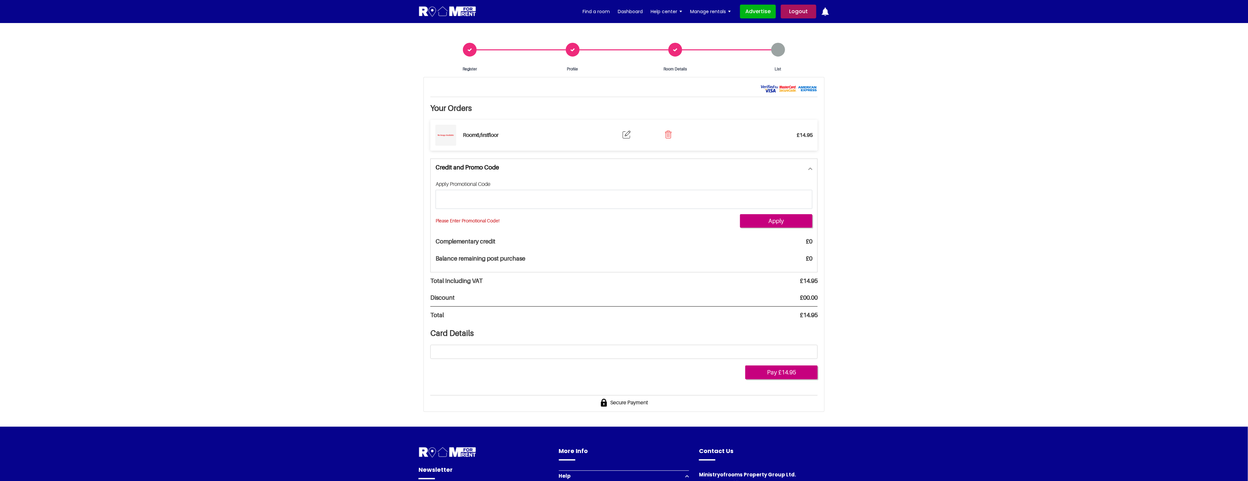
click at [794, 169] on link "Credit and Promo Code" at bounding box center [624, 167] width 387 height 17
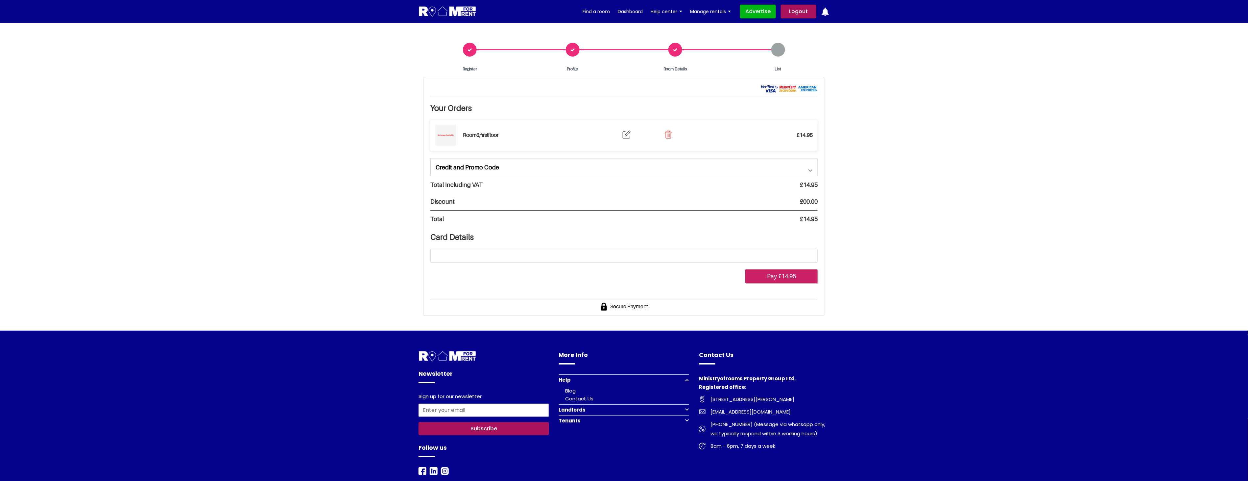
click at [788, 276] on button "Pay £14.95" at bounding box center [781, 276] width 72 height 14
click at [781, 276] on button "Pay £14.95" at bounding box center [781, 276] width 72 height 14
click at [790, 276] on button "Pay £14.95" at bounding box center [781, 276] width 72 height 14
click at [540, 249] on div at bounding box center [623, 256] width 387 height 14
click at [1032, 251] on section "Register Profile Room Details List Your Orders £14.95 £0" at bounding box center [624, 176] width 1248 height 307
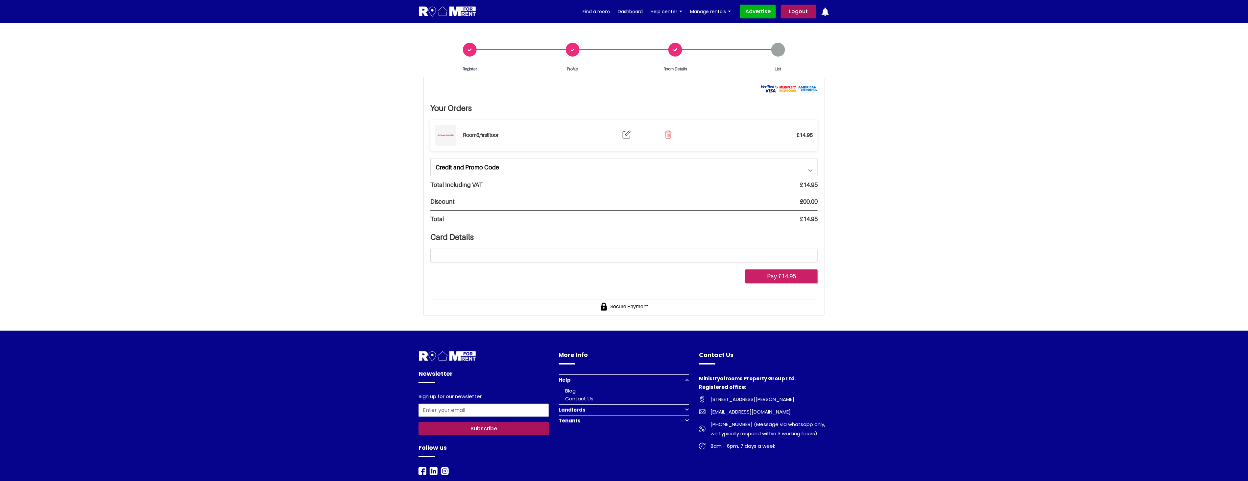
click at [778, 276] on button "Pay £14.95" at bounding box center [781, 276] width 72 height 14
click at [767, 277] on button "Pay £14.95" at bounding box center [781, 276] width 72 height 14
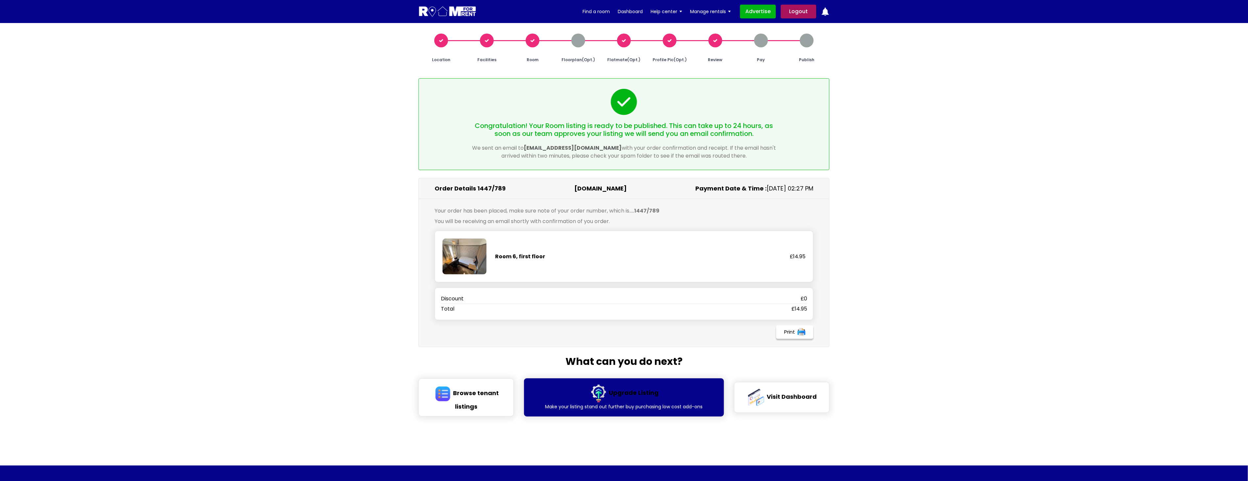
click at [643, 404] on p "Make your listing stand out further buy purchasing low cost add-ons" at bounding box center [624, 406] width 188 height 8
click at [639, 393] on span "Upgrade Listing" at bounding box center [634, 392] width 50 height 8
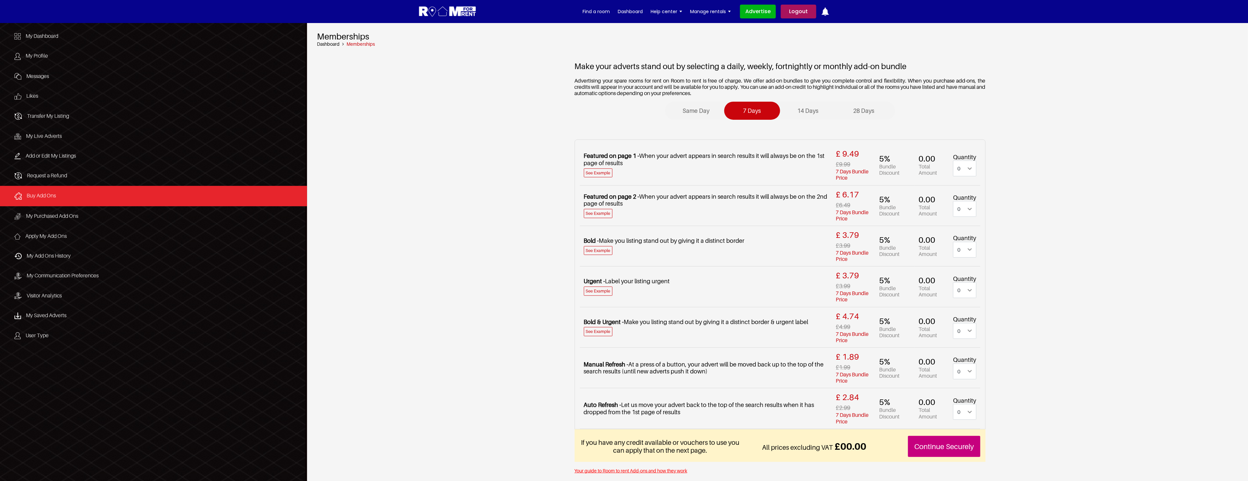
click at [801, 11] on link "Logout" at bounding box center [799, 12] width 36 height 14
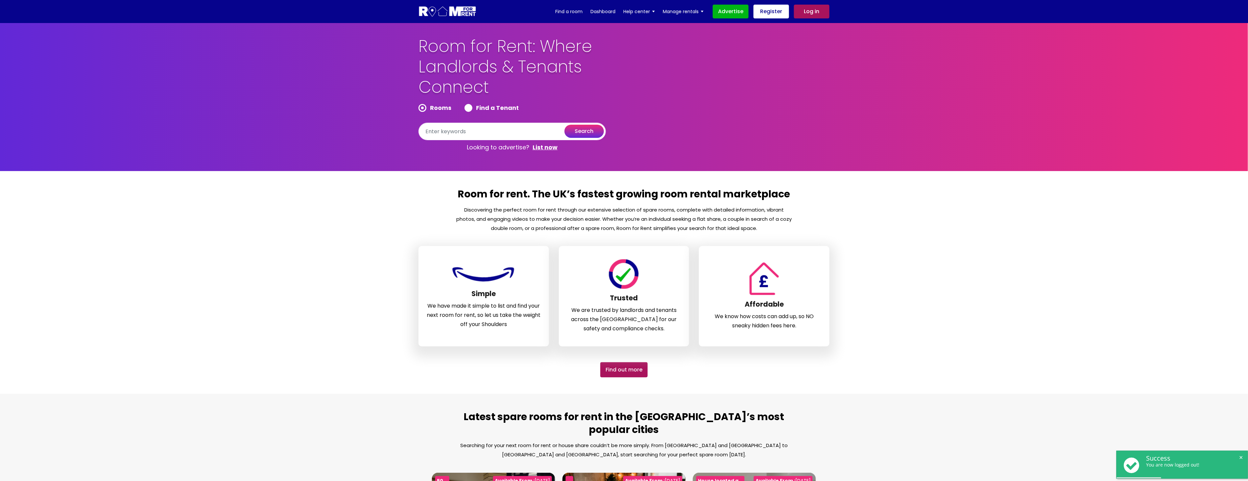
click at [811, 12] on link "Log in" at bounding box center [812, 12] width 36 height 14
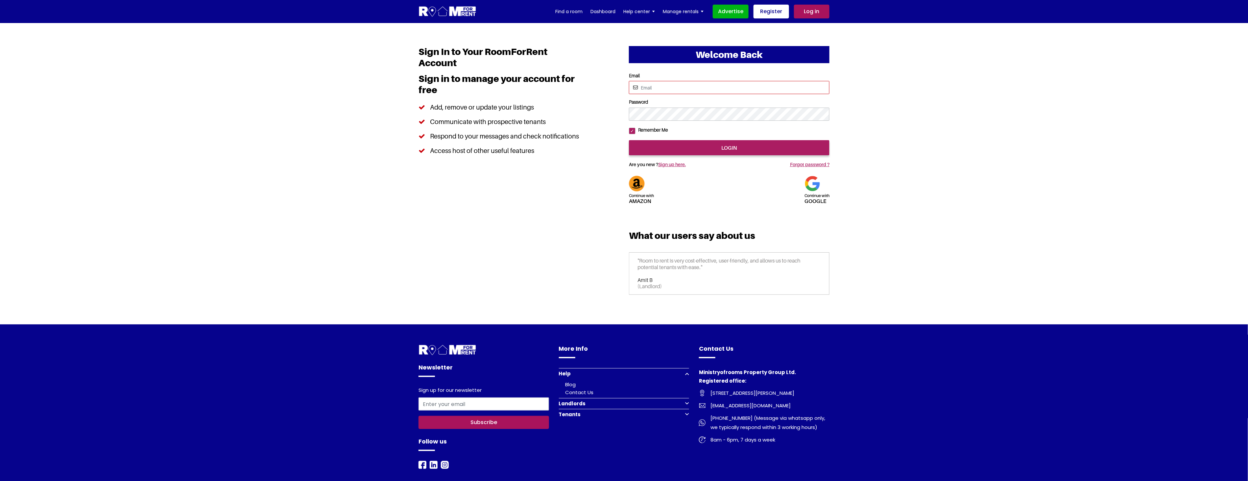
click at [686, 90] on input "Email" at bounding box center [729, 87] width 201 height 13
type input "S"
click at [698, 155] on input "login" at bounding box center [729, 147] width 201 height 15
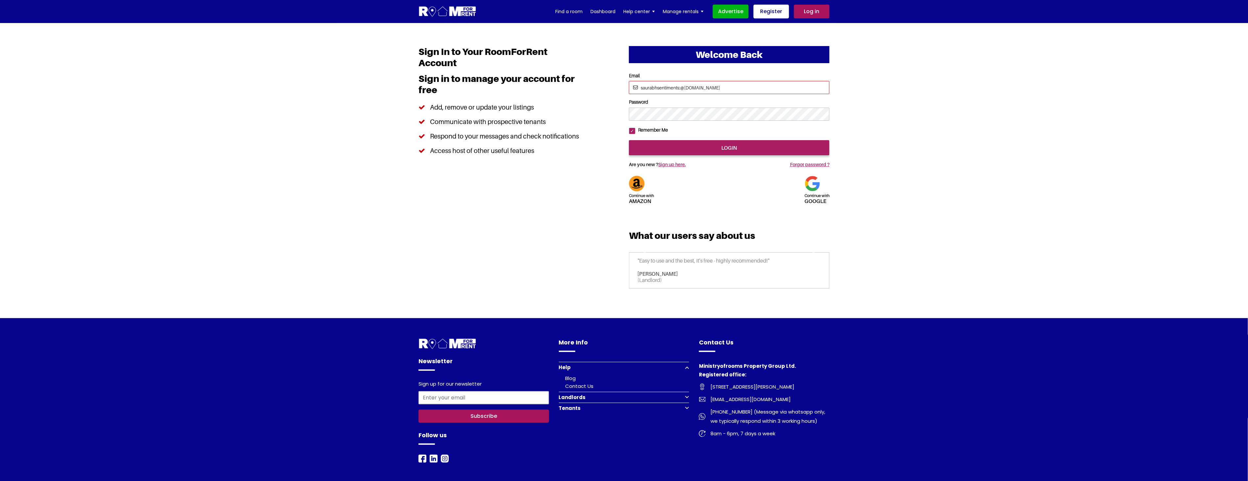
drag, startPoint x: 682, startPoint y: 87, endPoint x: 697, endPoint y: 106, distance: 24.3
click at [682, 87] on input "saurabhsentiments:@hotmail.com" at bounding box center [729, 87] width 201 height 13
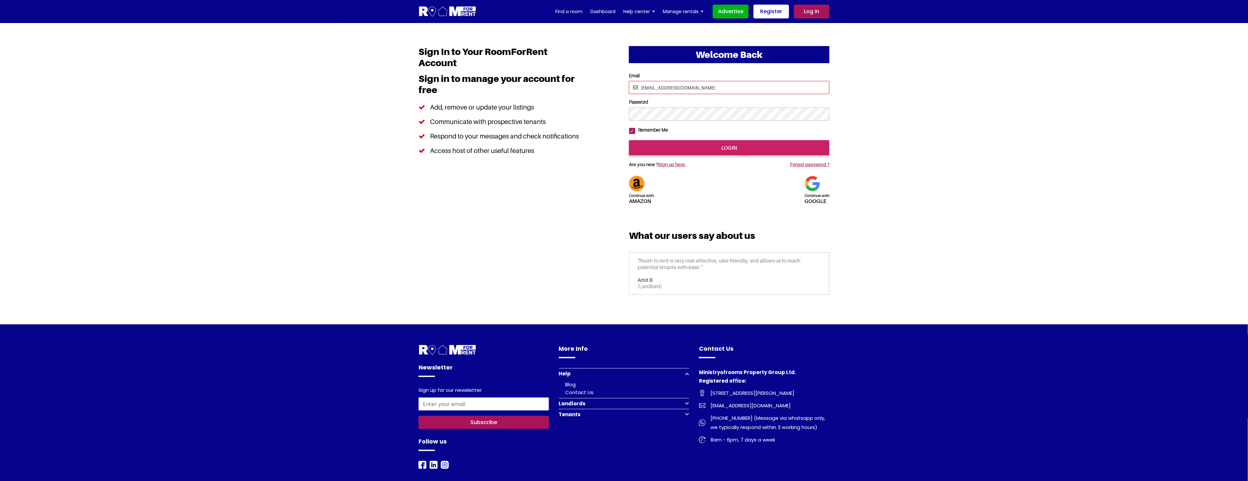
type input "saurabhsentiments@hotmail.com"
drag, startPoint x: 727, startPoint y: 167, endPoint x: 741, endPoint y: 172, distance: 15.2
click at [728, 155] on input "login" at bounding box center [729, 147] width 201 height 15
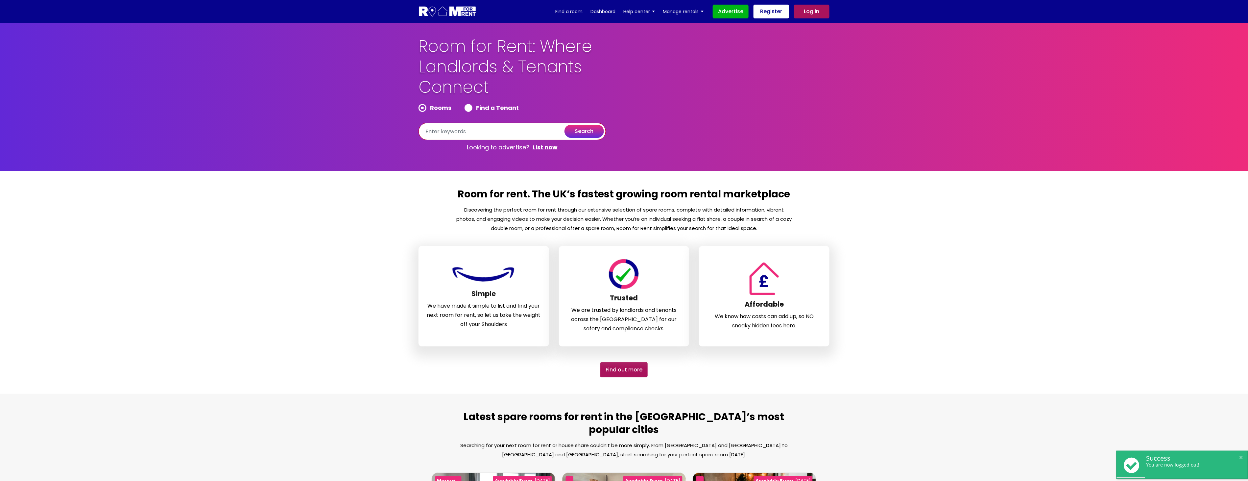
click at [497, 130] on input "text" at bounding box center [512, 131] width 187 height 17
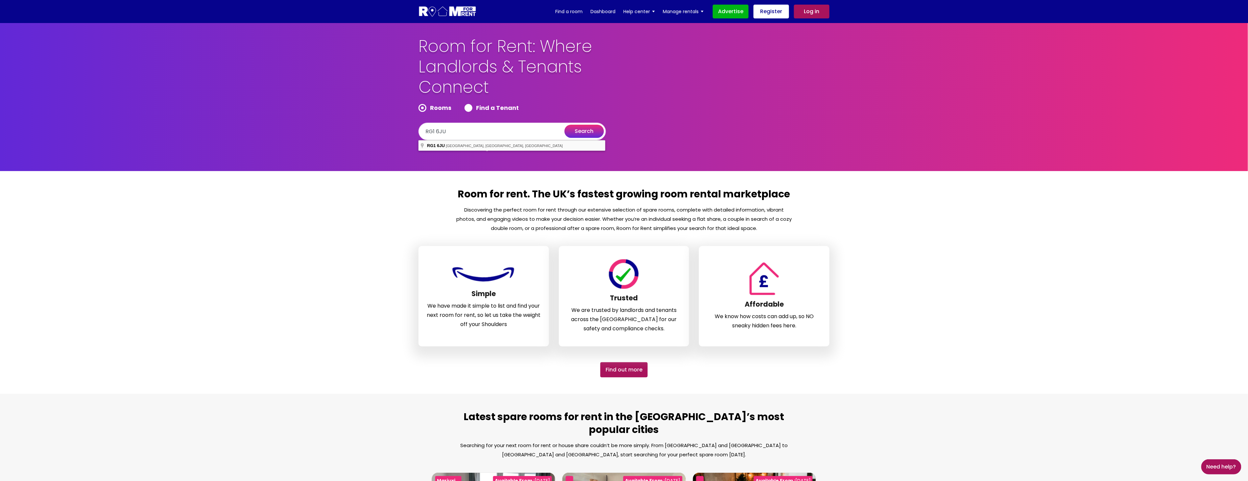
type input "[STREET_ADDRESS]"
click at [584, 135] on button "search" at bounding box center [583, 131] width 39 height 13
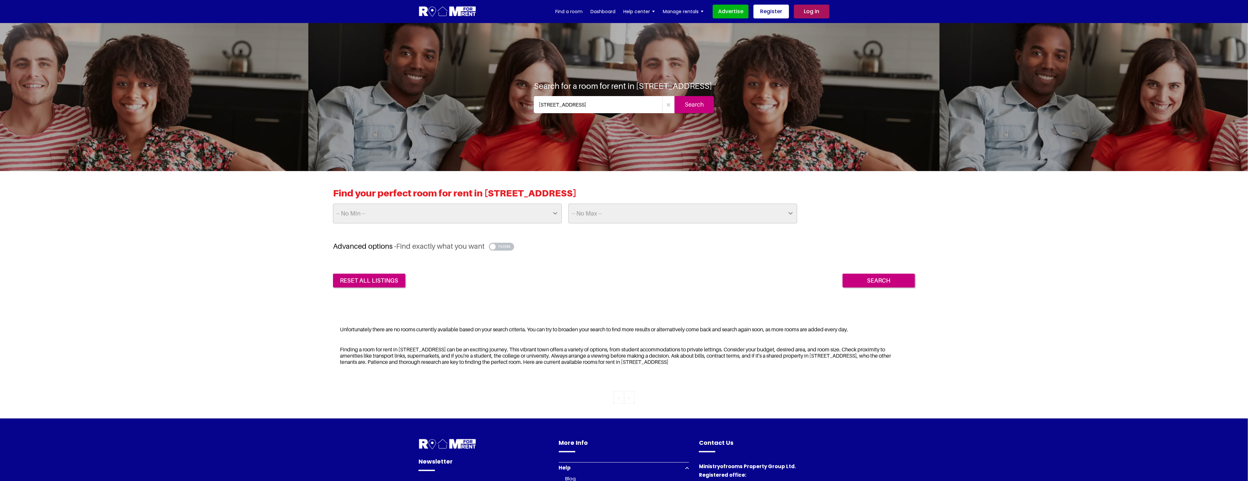
click at [656, 254] on div "Advanced options - Find exactly what you want -- Wifi -- Yes No -- Ensuite -- Y…" at bounding box center [624, 265] width 582 height 46
click at [504, 245] on button "button" at bounding box center [501, 247] width 25 height 8
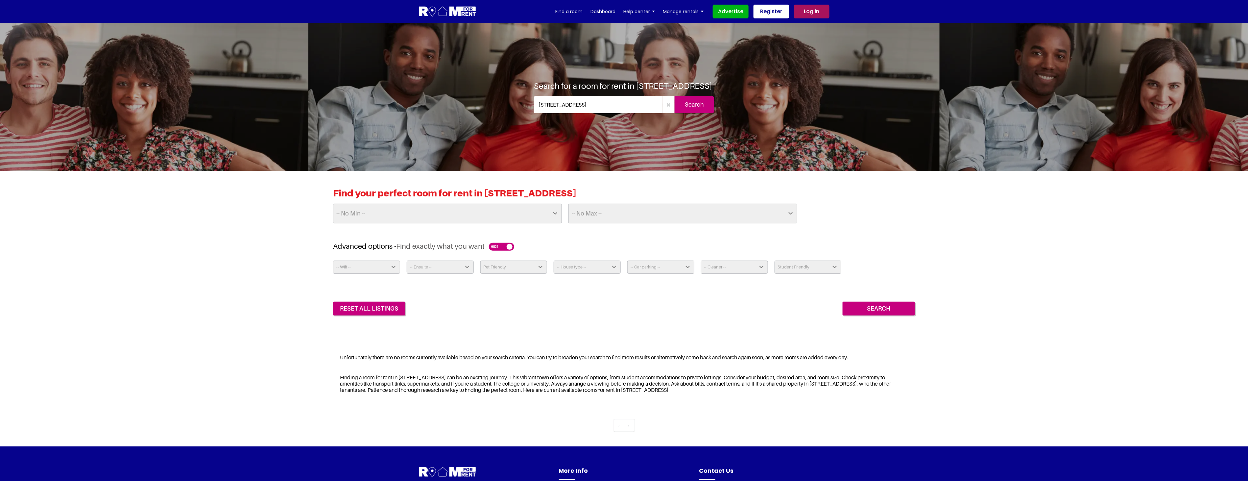
click at [504, 245] on button "button" at bounding box center [501, 247] width 25 height 8
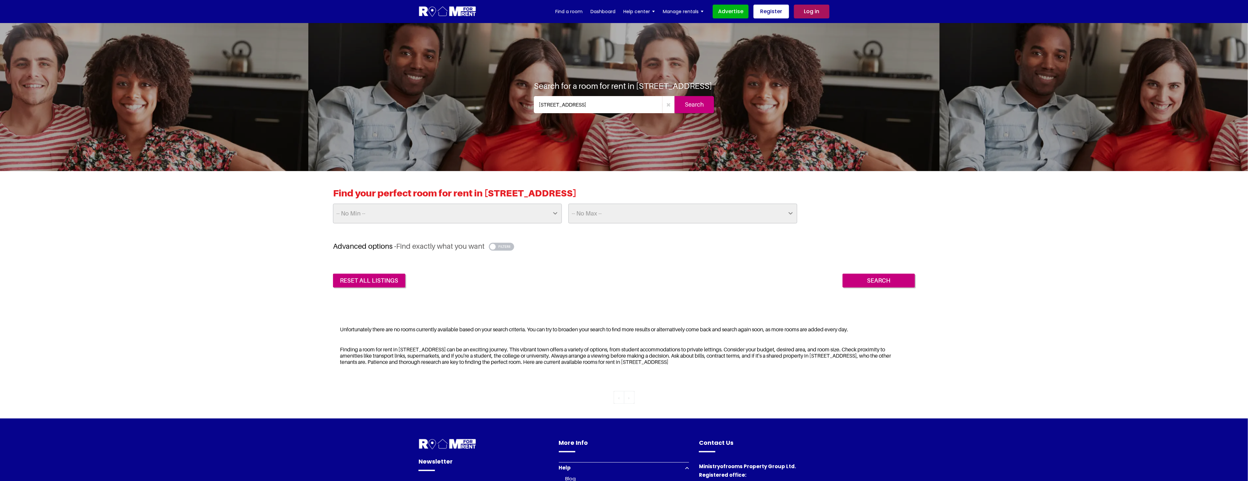
click at [816, 11] on link "Log in" at bounding box center [812, 12] width 36 height 14
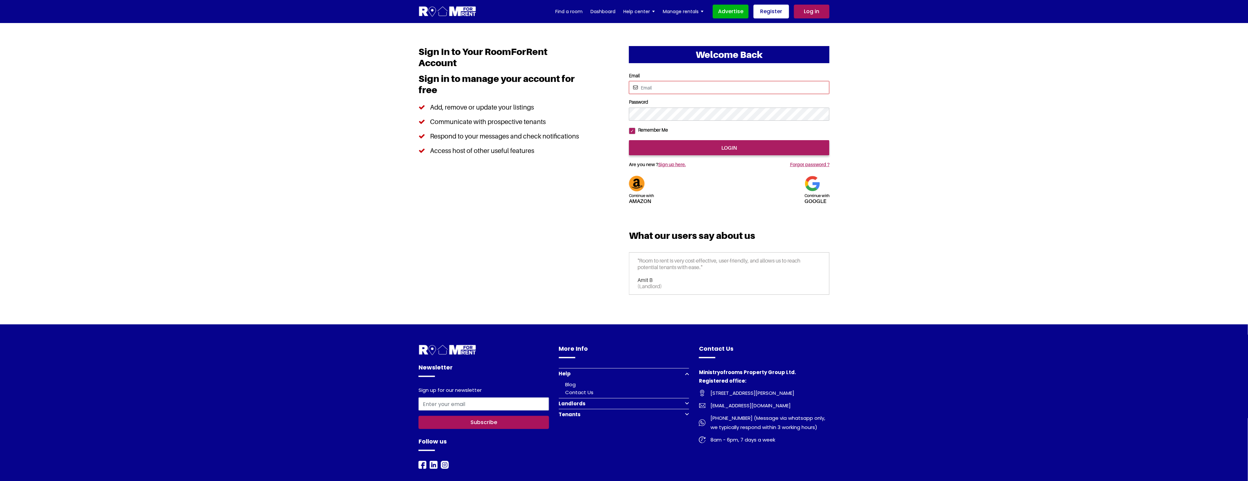
click at [690, 85] on input "Email" at bounding box center [729, 87] width 201 height 13
type input "S"
type input "[EMAIL_ADDRESS][DOMAIN_NAME]"
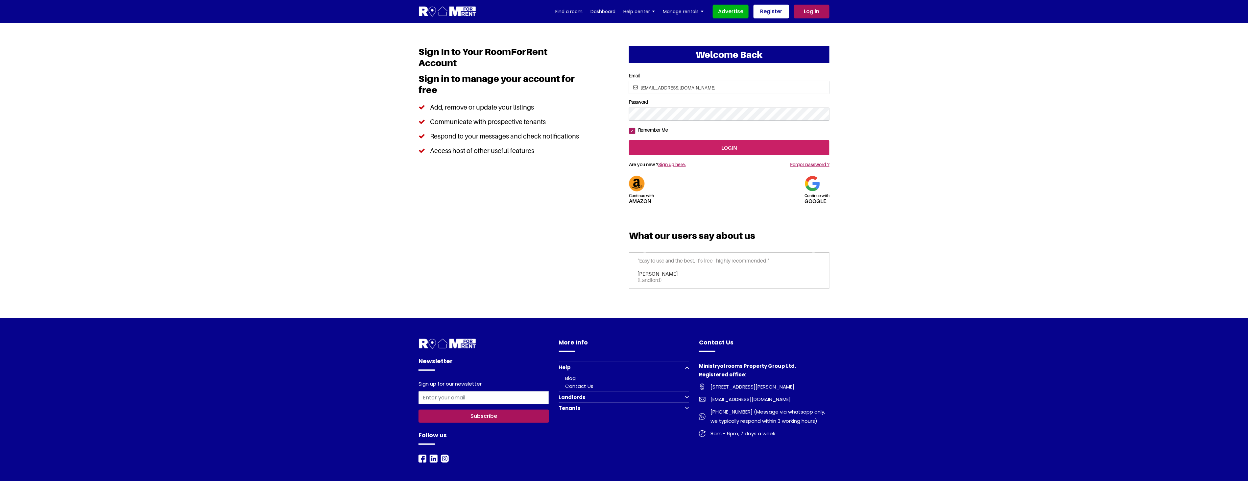
click at [676, 155] on input "login" at bounding box center [729, 147] width 201 height 15
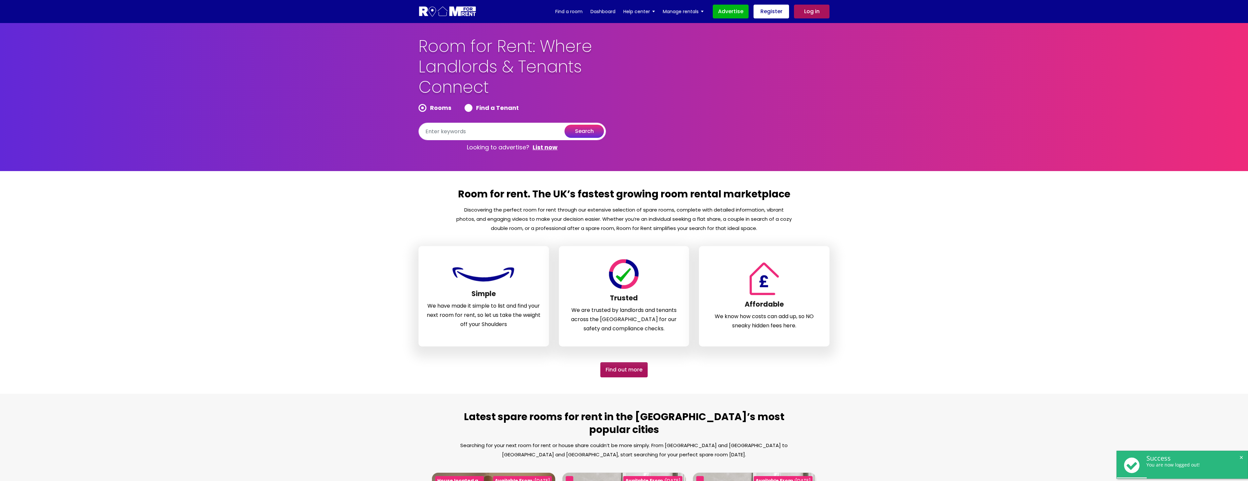
click at [466, 130] on input "text" at bounding box center [512, 131] width 187 height 17
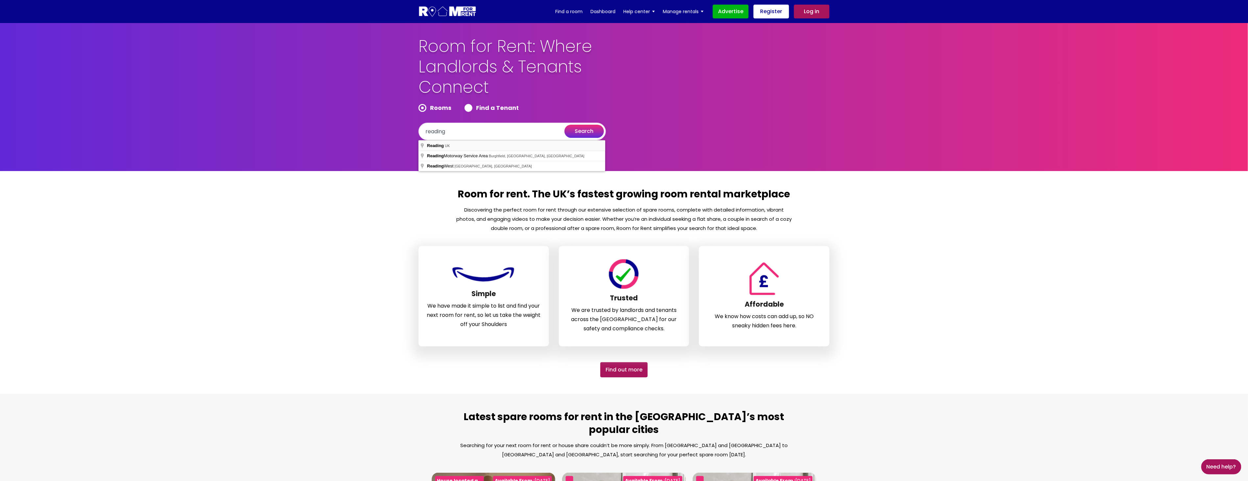
type input "Reading, UK"
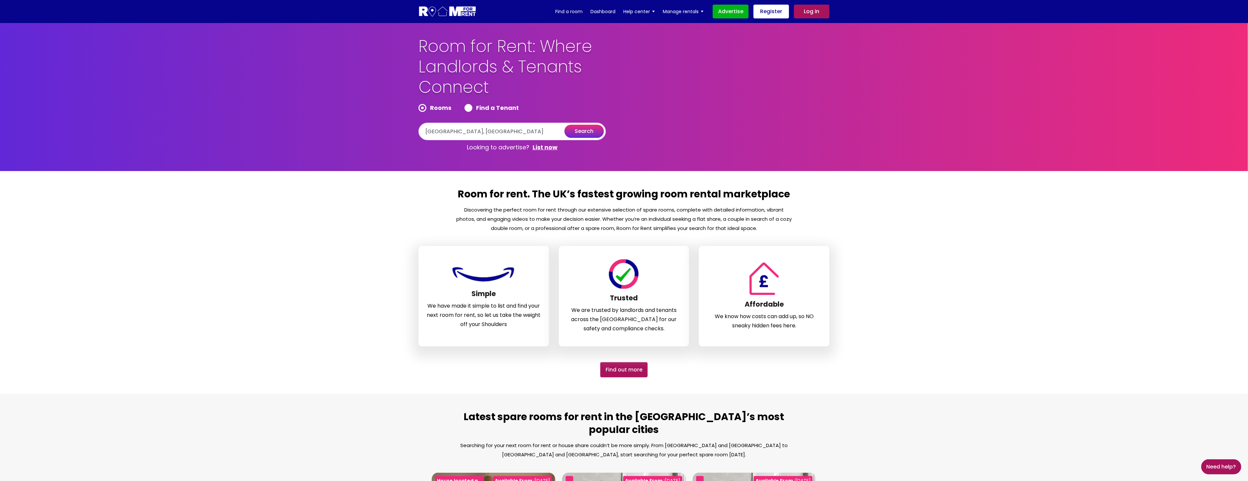
click at [583, 129] on button "search" at bounding box center [583, 131] width 39 height 13
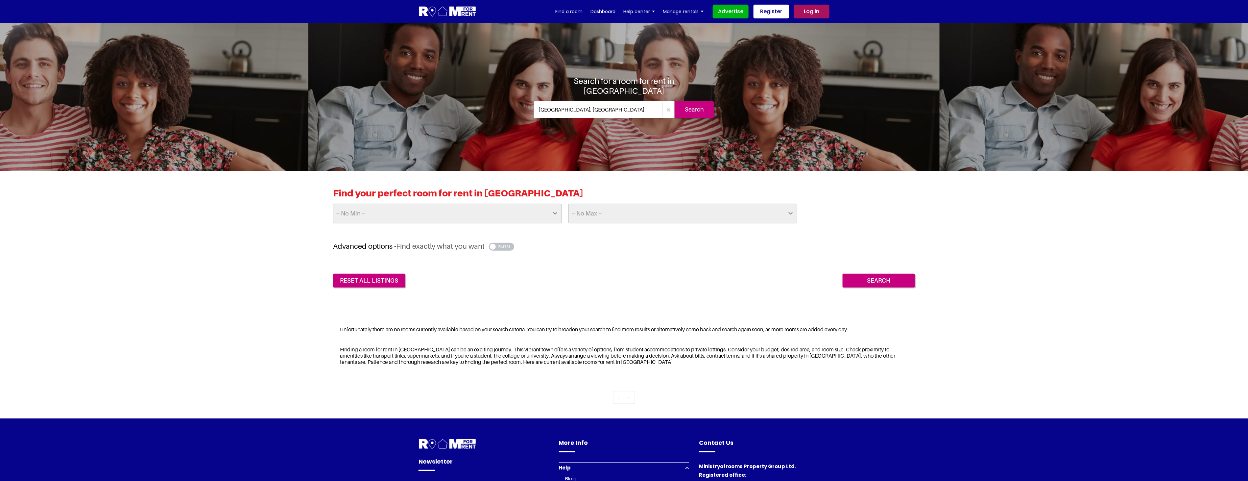
drag, startPoint x: 592, startPoint y: 105, endPoint x: 358, endPoint y: 100, distance: 233.8
click at [358, 100] on section "Search for a room for rent in [GEOGRAPHIC_DATA] [GEOGRAPHIC_DATA], [GEOGRAPHIC_…" at bounding box center [624, 97] width 1248 height 148
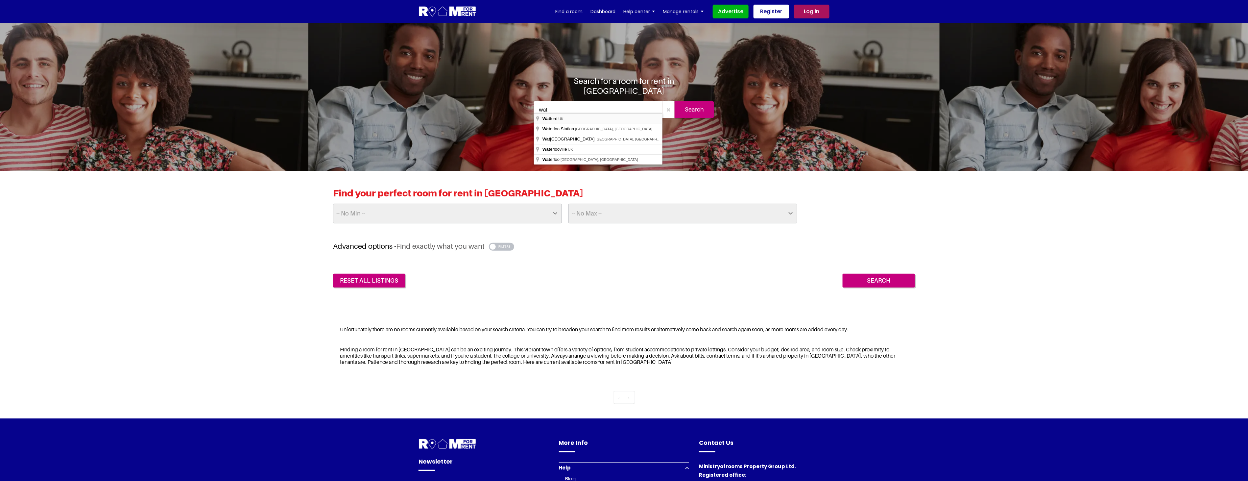
type input "Watford, [GEOGRAPHIC_DATA]"
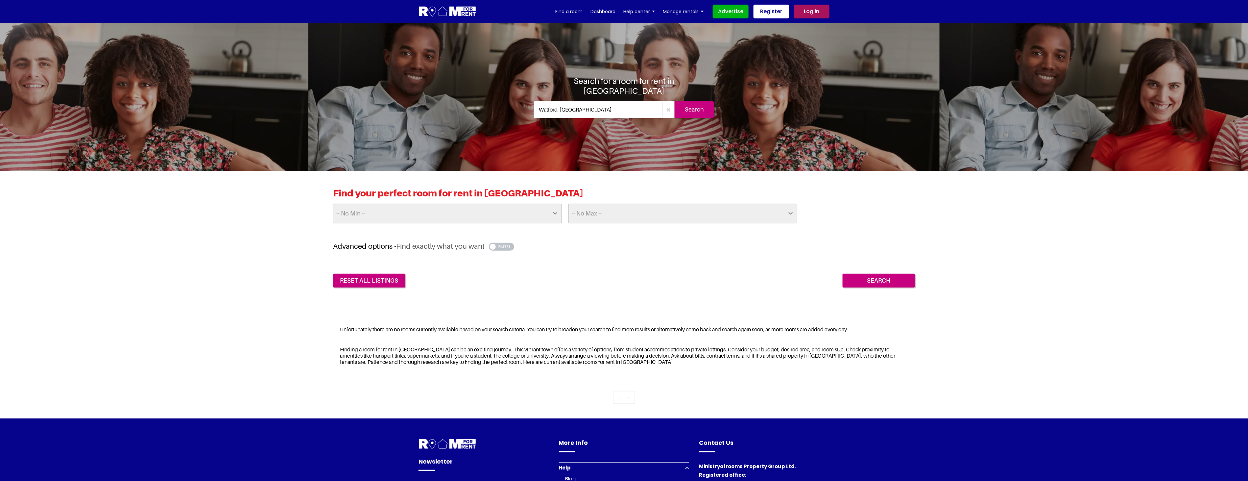
click at [693, 103] on input "Search" at bounding box center [694, 109] width 39 height 17
click at [689, 110] on input "Search" at bounding box center [694, 109] width 39 height 17
click at [697, 105] on input "Search" at bounding box center [694, 109] width 39 height 17
click at [703, 103] on input "Search" at bounding box center [694, 109] width 39 height 17
click at [694, 103] on input "Search" at bounding box center [694, 109] width 39 height 17
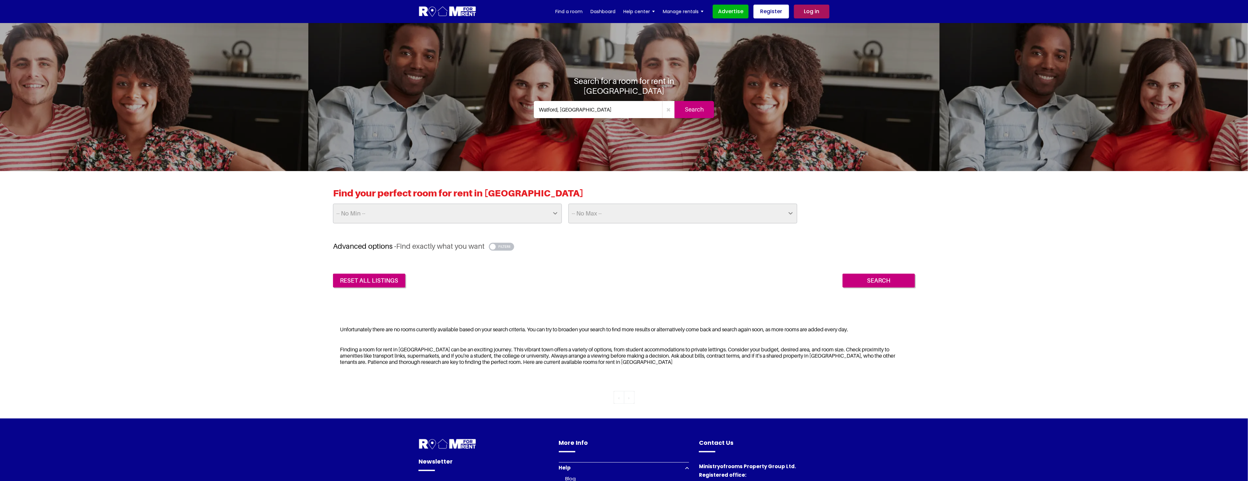
click at [693, 109] on input "Search" at bounding box center [694, 109] width 39 height 17
drag, startPoint x: 705, startPoint y: 106, endPoint x: 717, endPoint y: 117, distance: 16.0
click at [705, 106] on input "Search" at bounding box center [694, 109] width 39 height 17
click at [589, 108] on input "Watford, [GEOGRAPHIC_DATA]" at bounding box center [598, 109] width 129 height 17
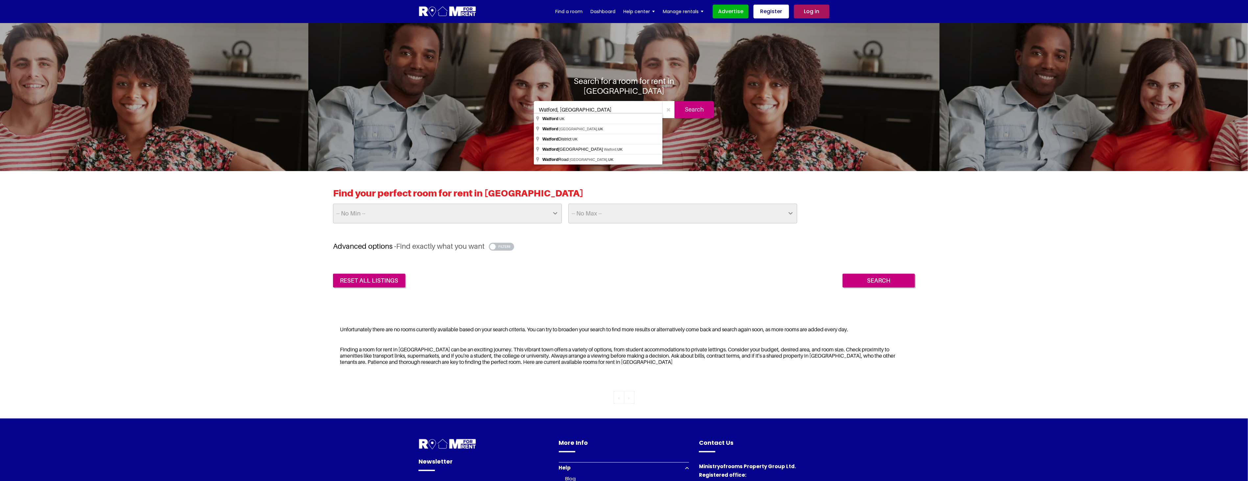
click at [670, 107] on icon "button" at bounding box center [668, 109] width 4 height 5
click at [594, 105] on input "text" at bounding box center [604, 109] width 141 height 17
type input "[GEOGRAPHIC_DATA], [GEOGRAPHIC_DATA]"
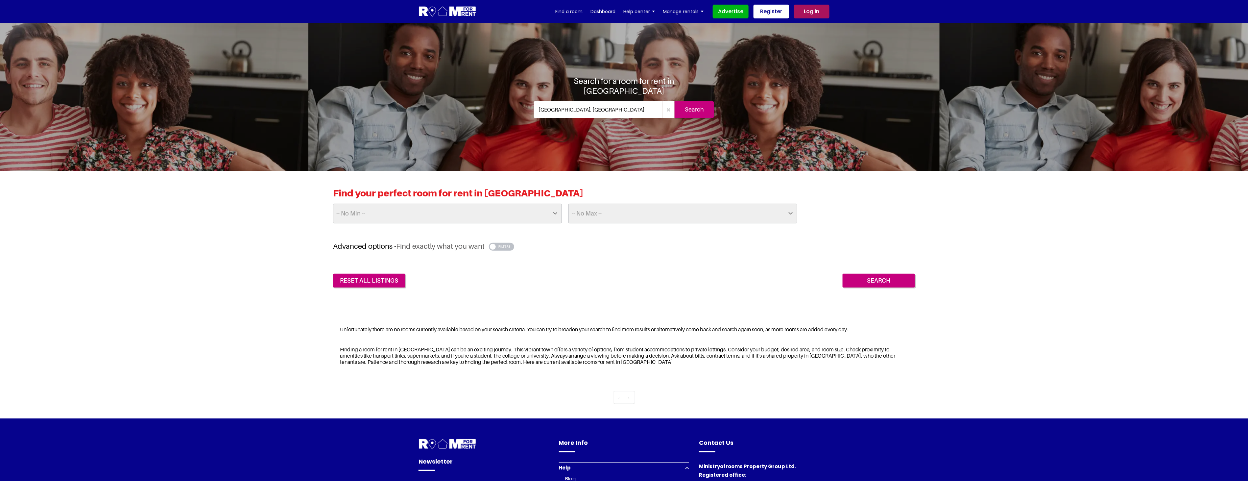
click at [706, 105] on input "Search" at bounding box center [694, 109] width 39 height 17
click at [686, 108] on input "Search" at bounding box center [694, 109] width 39 height 17
click at [507, 248] on button "button" at bounding box center [501, 247] width 25 height 8
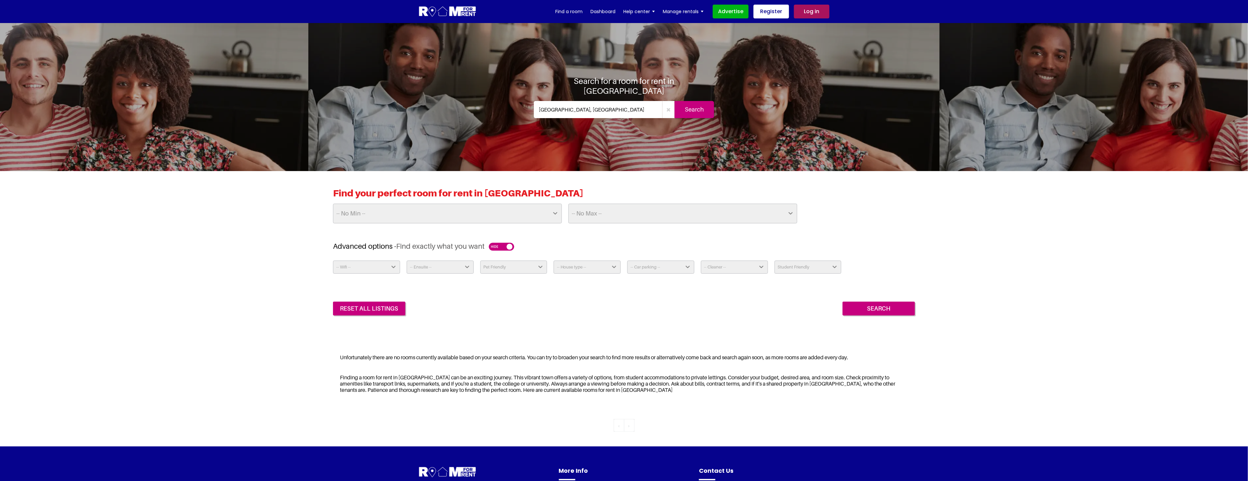
click at [496, 248] on button "button" at bounding box center [501, 247] width 25 height 8
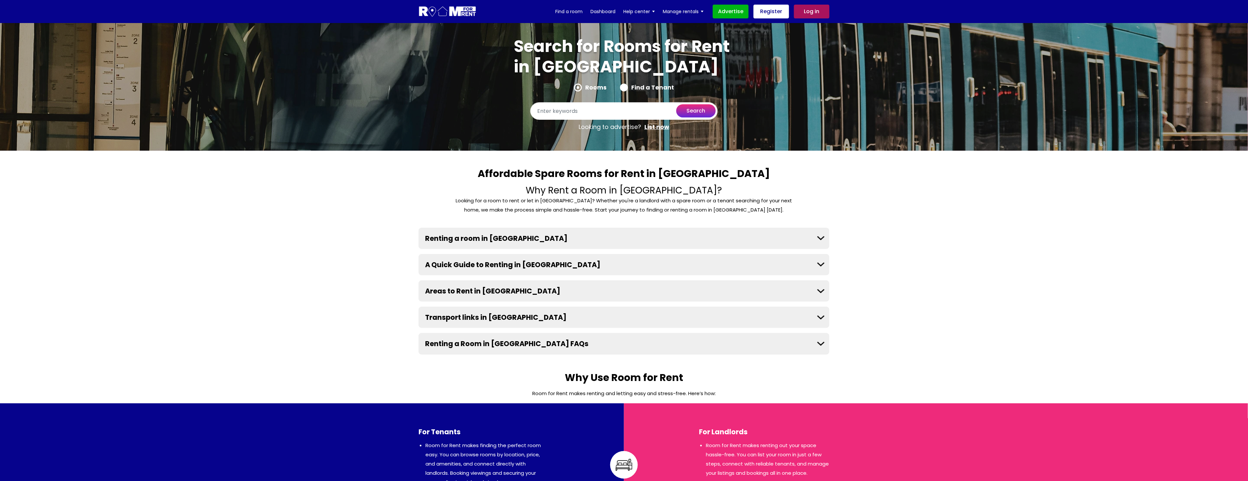
click at [821, 238] on button "Renting a room in [GEOGRAPHIC_DATA]" at bounding box center [624, 238] width 411 height 21
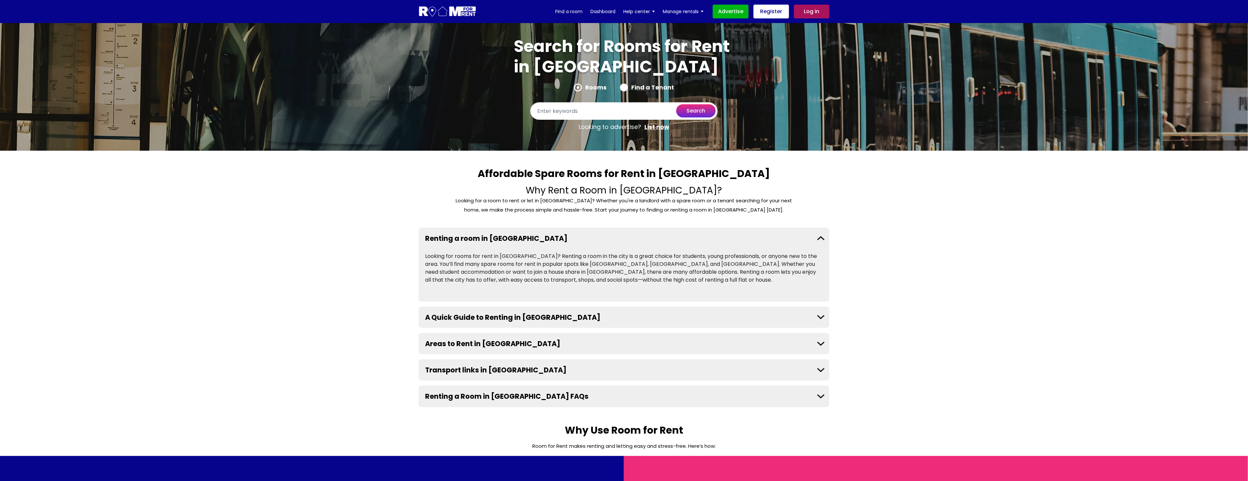
click at [820, 318] on button "A Quick Guide to Renting in [GEOGRAPHIC_DATA]" at bounding box center [624, 316] width 411 height 21
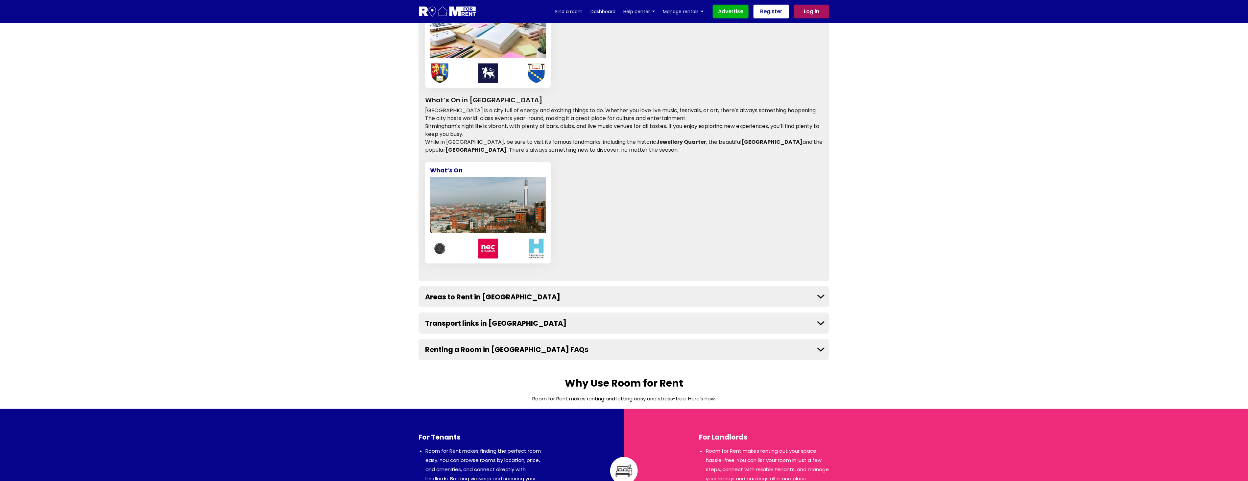
scroll to position [548, 0]
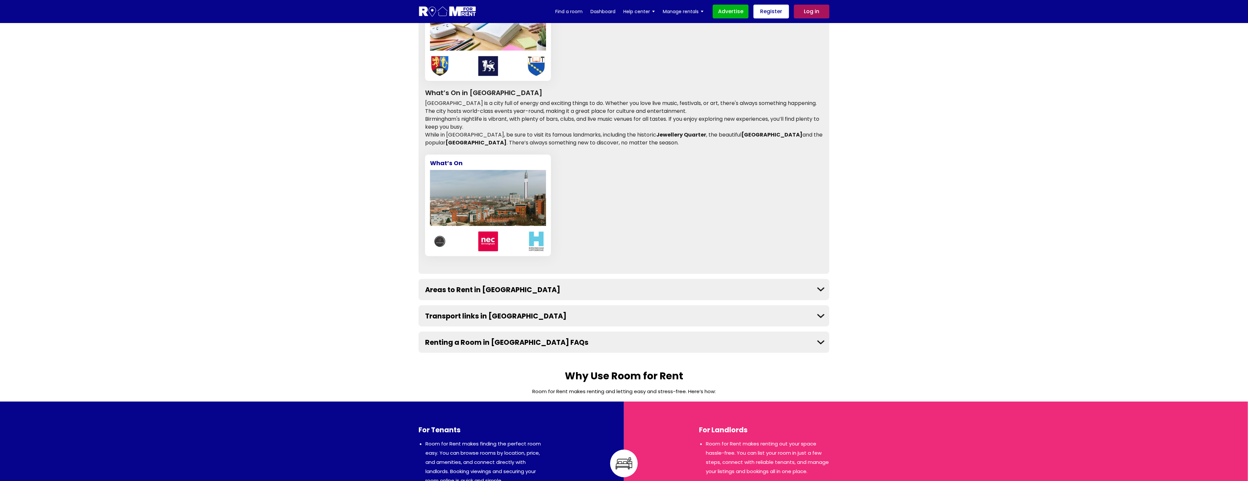
click at [816, 290] on button "Areas to Rent in [GEOGRAPHIC_DATA]" at bounding box center [624, 289] width 411 height 21
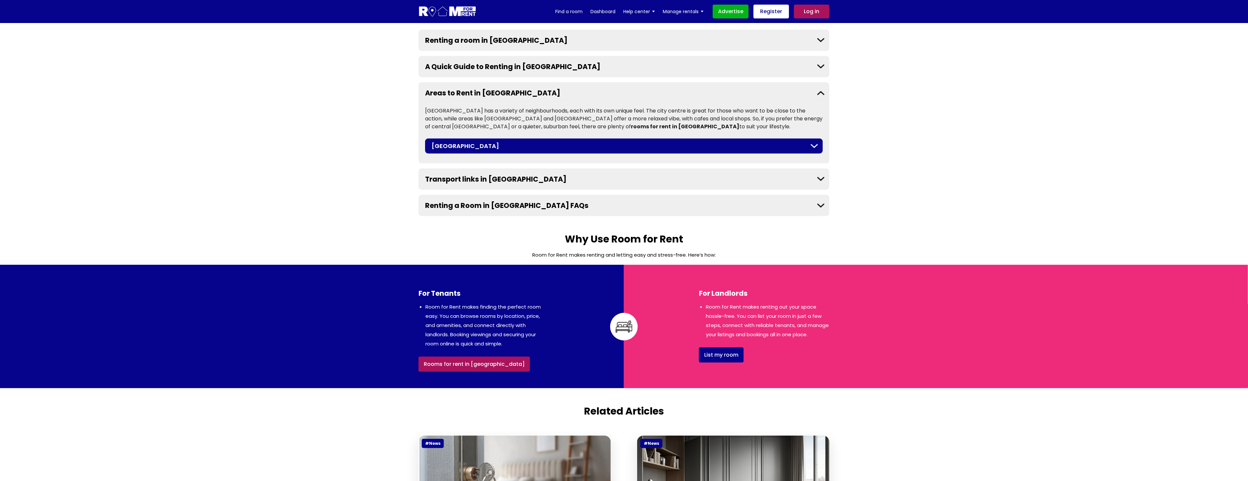
scroll to position [182, 0]
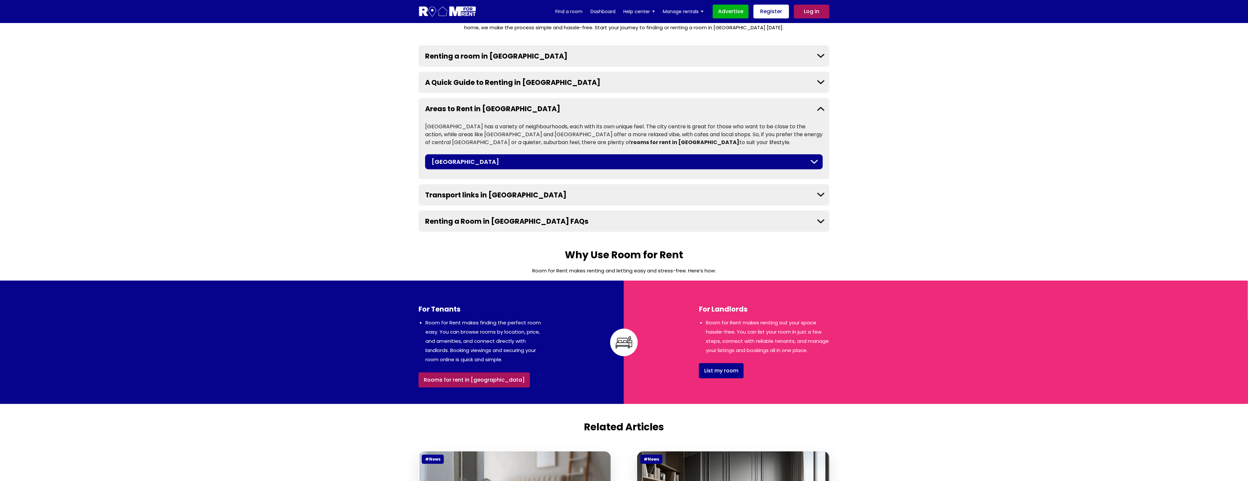
click at [814, 194] on button "Transport links in [GEOGRAPHIC_DATA]" at bounding box center [624, 194] width 411 height 21
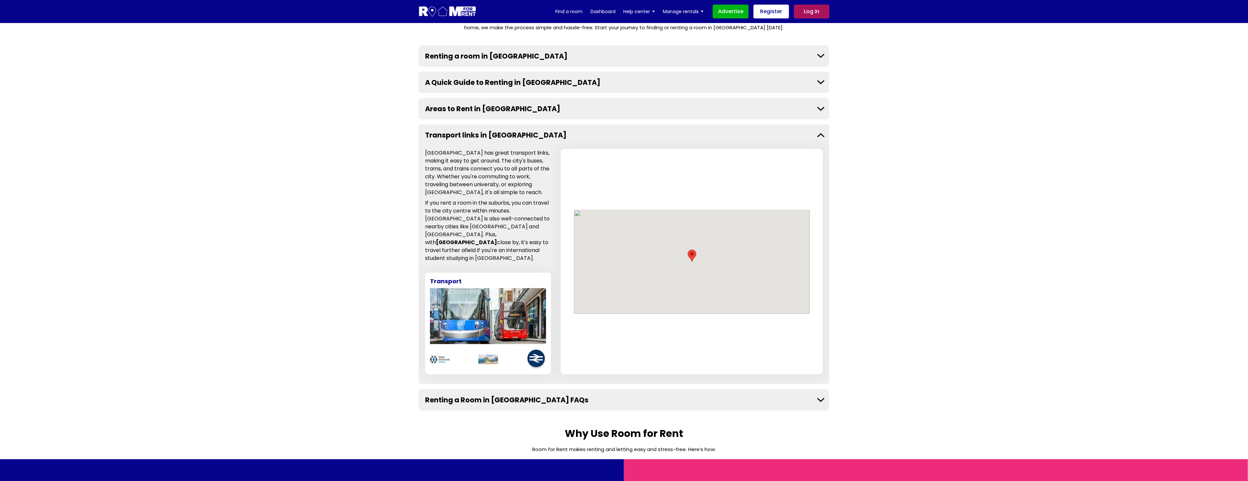
click at [818, 389] on button "Renting a Room in [GEOGRAPHIC_DATA] FAQs" at bounding box center [624, 399] width 411 height 21
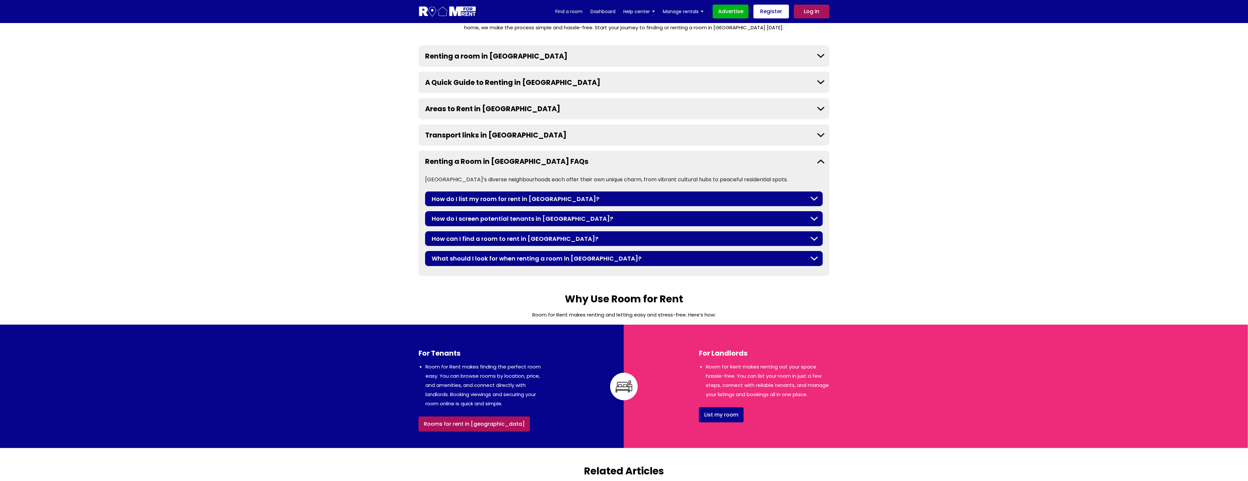
click at [817, 198] on button "How do I list my room for rent in [GEOGRAPHIC_DATA]?" at bounding box center [624, 198] width 398 height 15
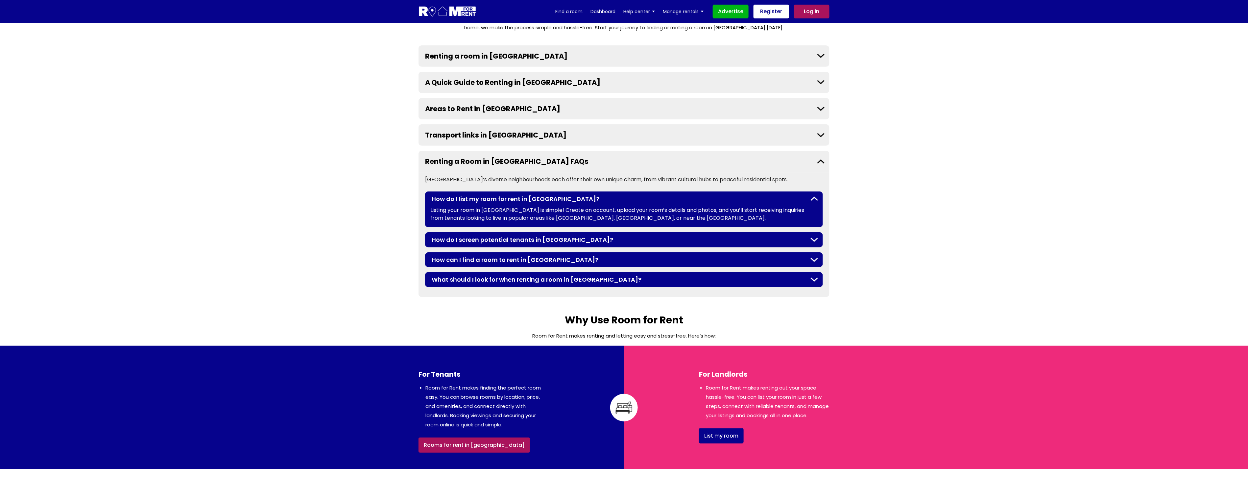
click at [814, 242] on button "How do I screen potential tenants in [GEOGRAPHIC_DATA]?" at bounding box center [624, 239] width 398 height 15
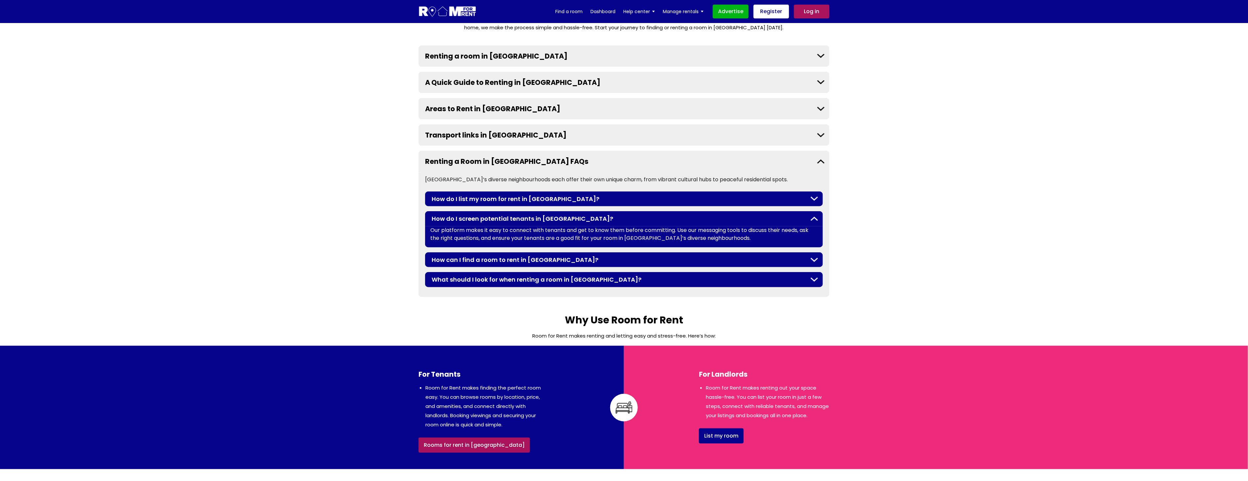
click at [816, 258] on button "How can I find a room to rent in [GEOGRAPHIC_DATA]?" at bounding box center [624, 259] width 398 height 15
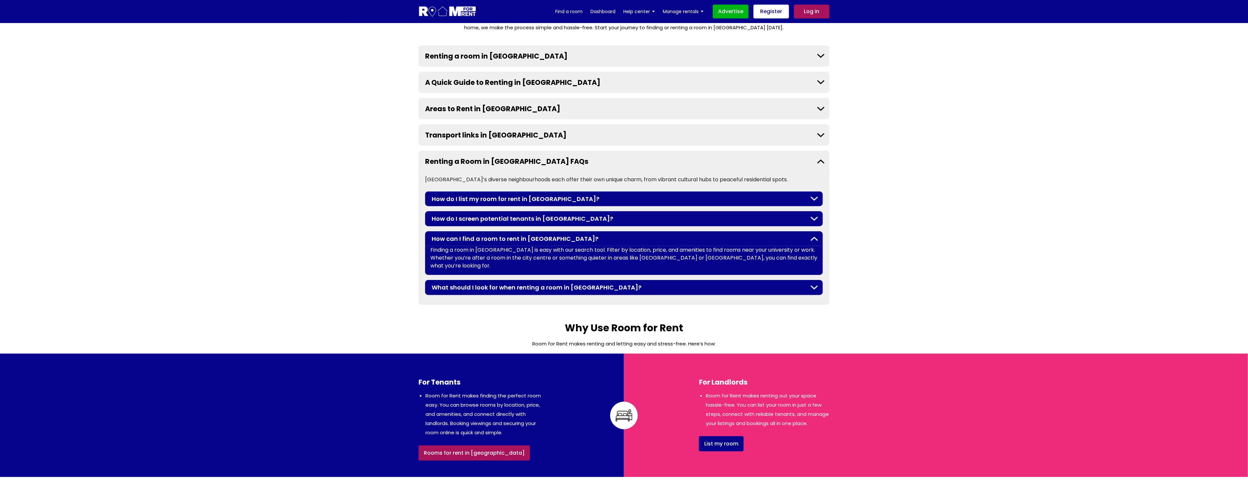
click at [812, 280] on button "What should I look for when renting a room in [GEOGRAPHIC_DATA]?" at bounding box center [624, 287] width 398 height 15
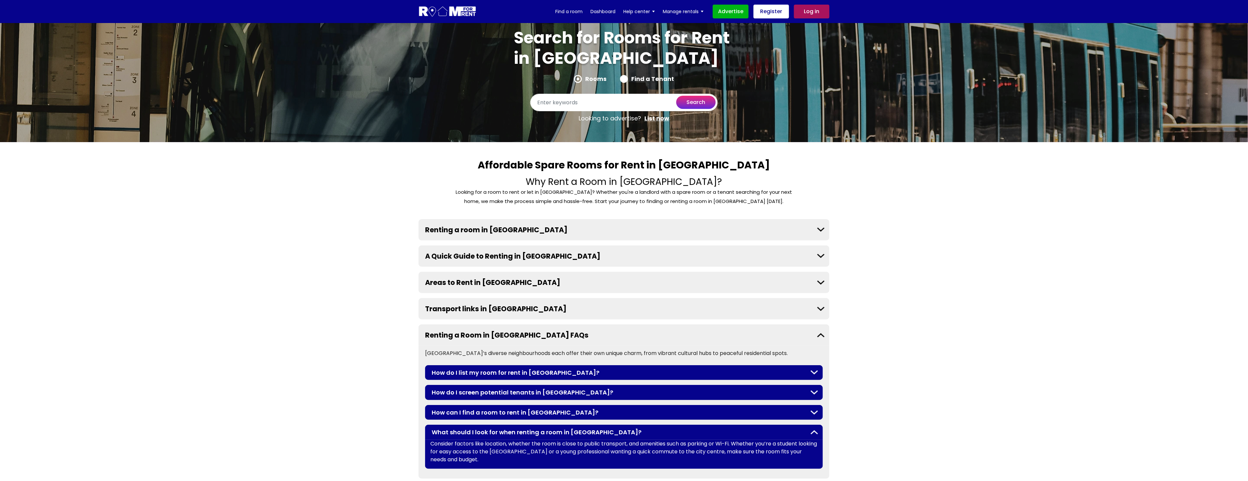
scroll to position [0, 0]
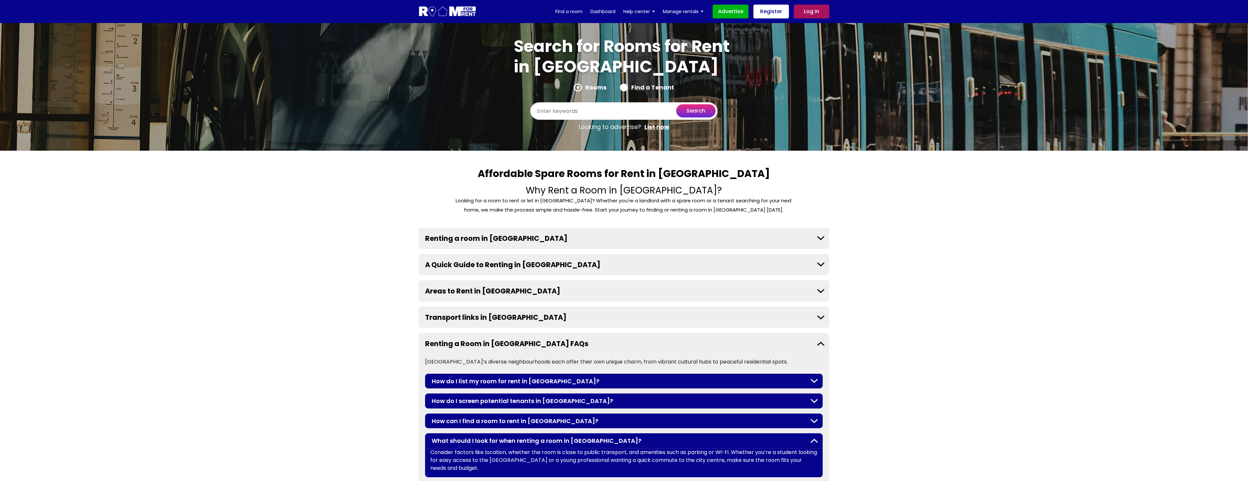
drag, startPoint x: 980, startPoint y: 309, endPoint x: 971, endPoint y: 347, distance: 39.0
click at [981, 323] on section "Affordable Spare Rooms for Rent in [GEOGRAPHIC_DATA] Why Rent a Room in [GEOGRA…" at bounding box center [624, 327] width 1248 height 353
